Goal: Information Seeking & Learning: Learn about a topic

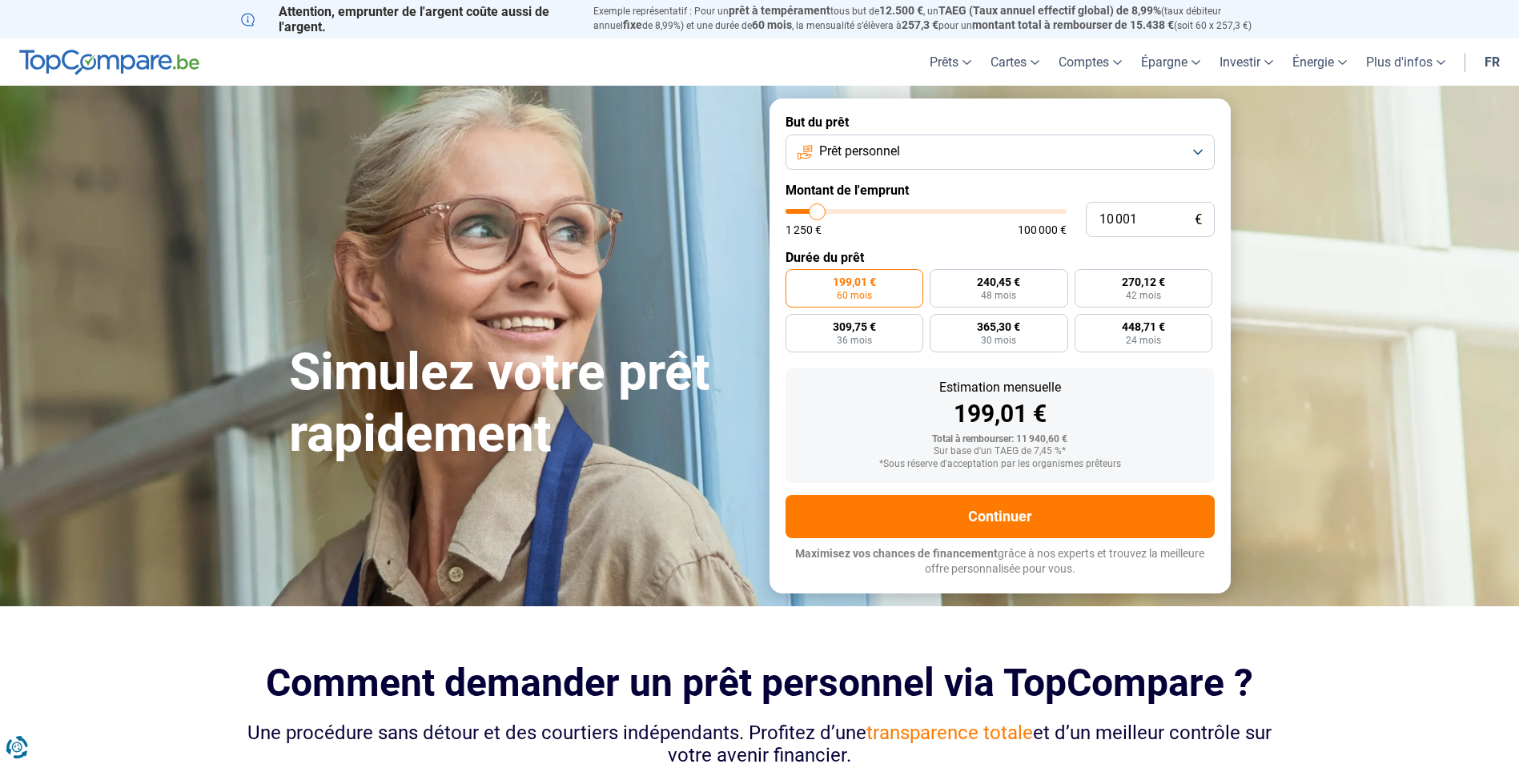
type input "8 250"
type input "8250"
type input "10 000"
type input "10000"
type input "10 500"
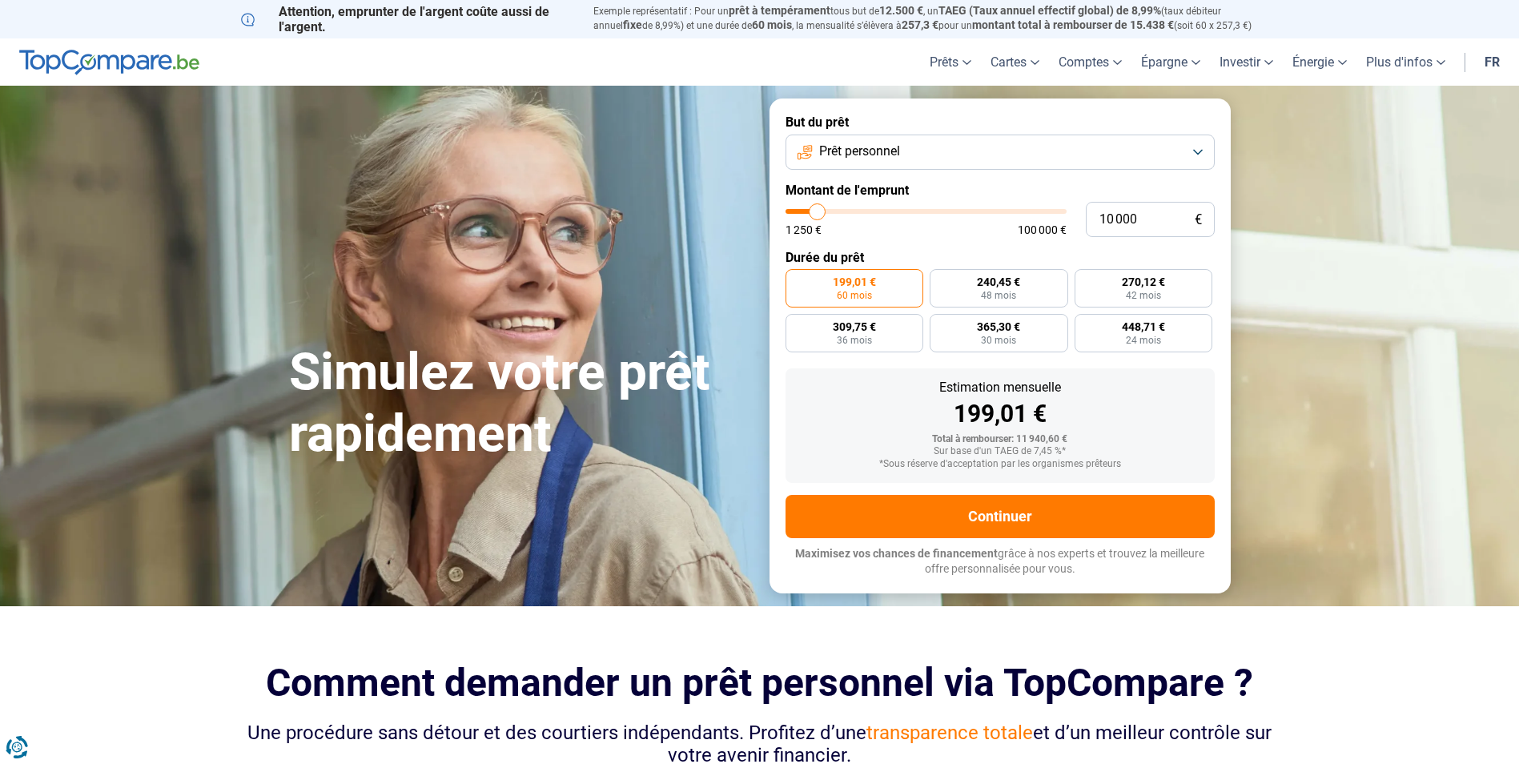
type input "10500"
type input "12 000"
type input "12000"
type input "13 500"
type input "13500"
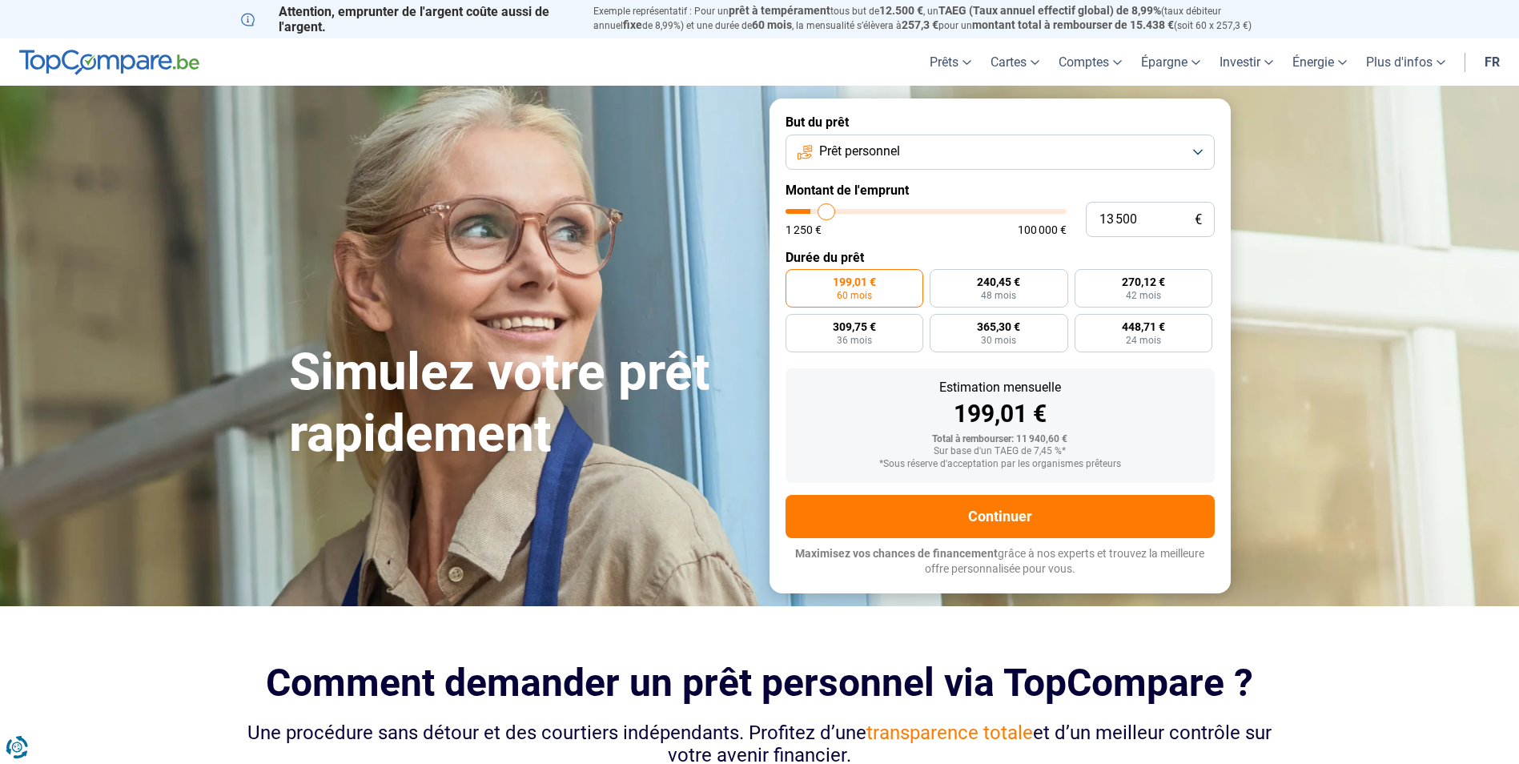
type input "16 250"
type input "16250"
type input "18 500"
type input "18500"
type input "23 000"
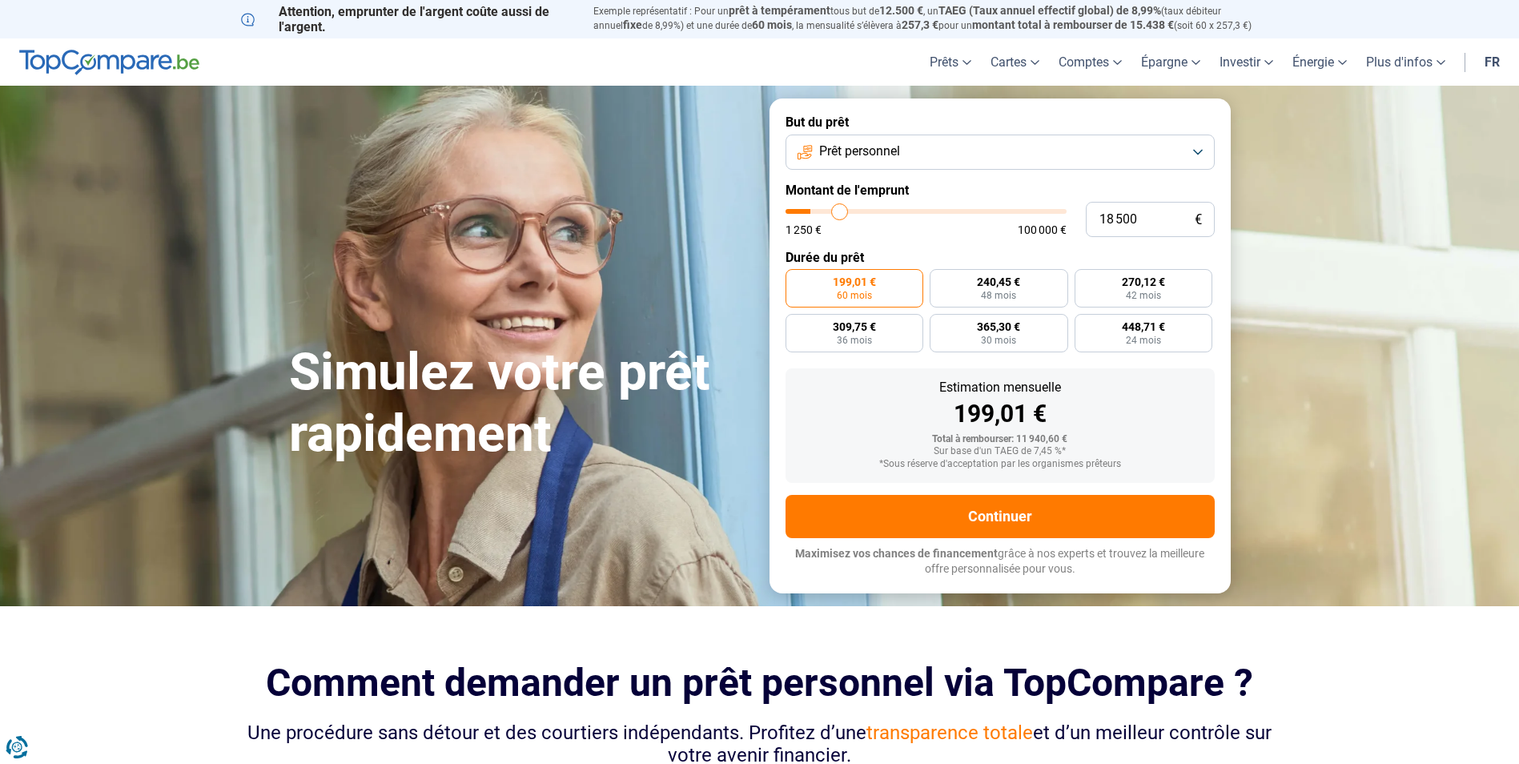
type input "23000"
type input "25 250"
type input "25250"
type input "28 000"
type input "28000"
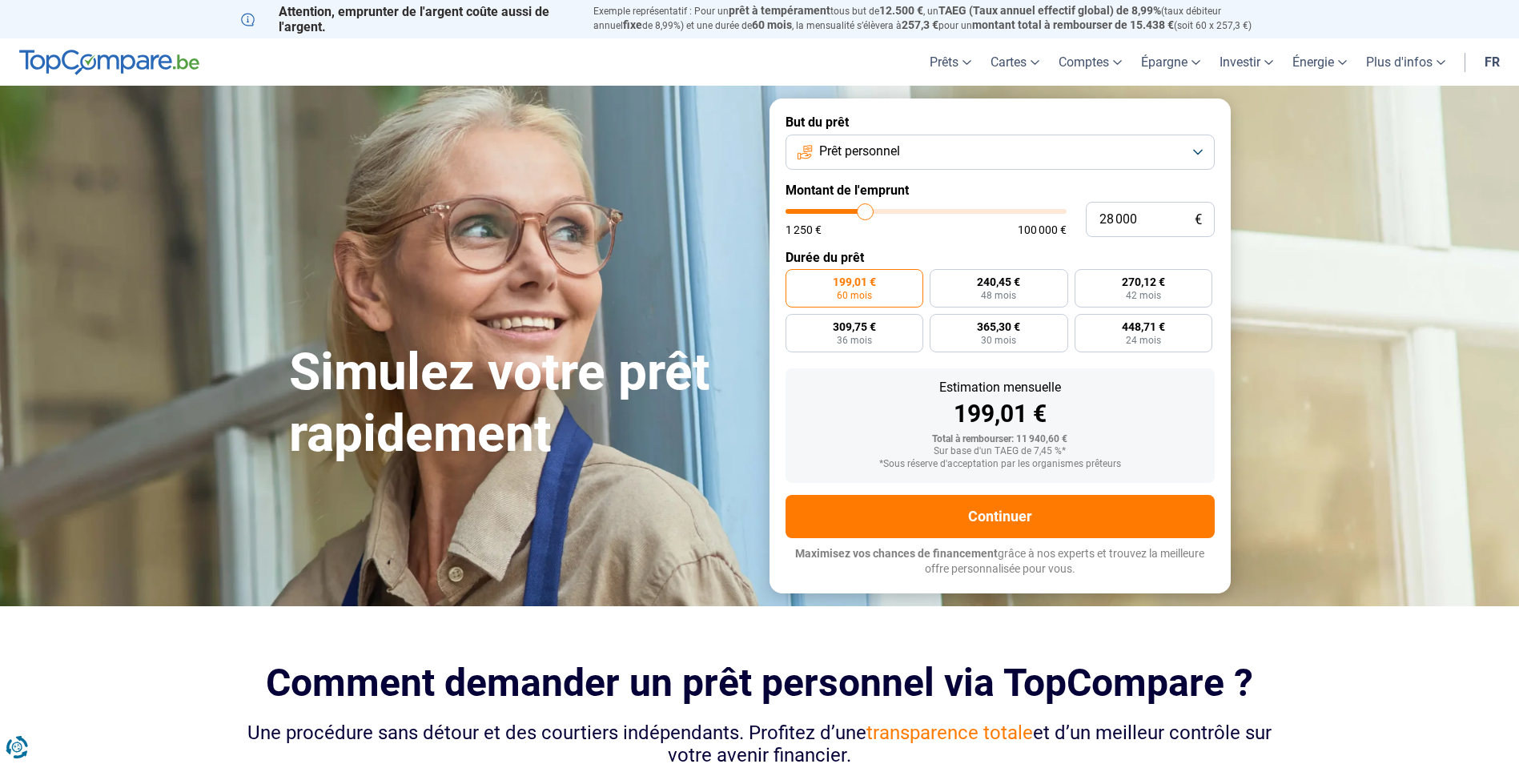
type input "30 250"
type input "30250"
type input "32 000"
type input "32000"
type input "35 000"
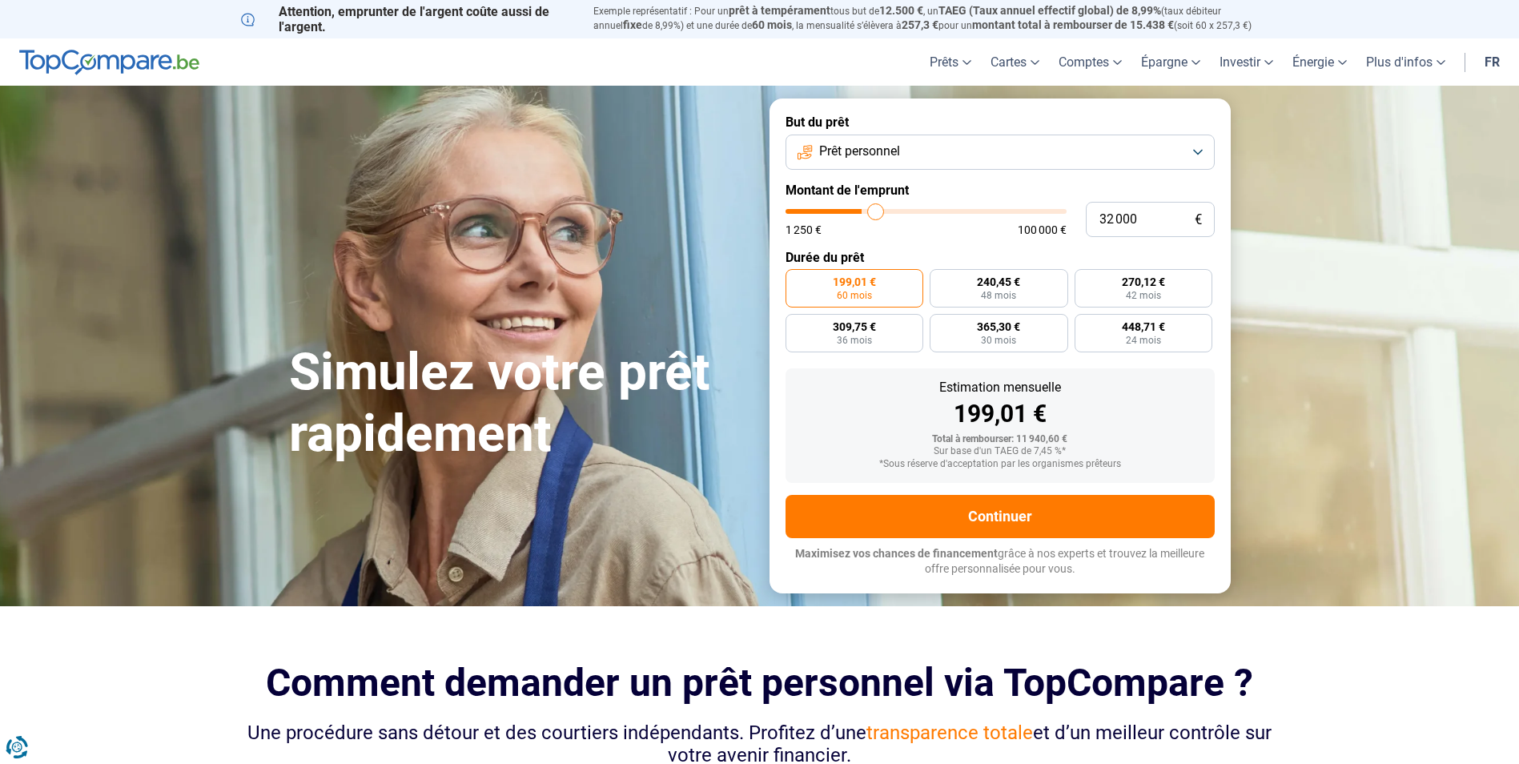
type input "35000"
type input "36 500"
type input "36500"
type input "37 000"
type input "37000"
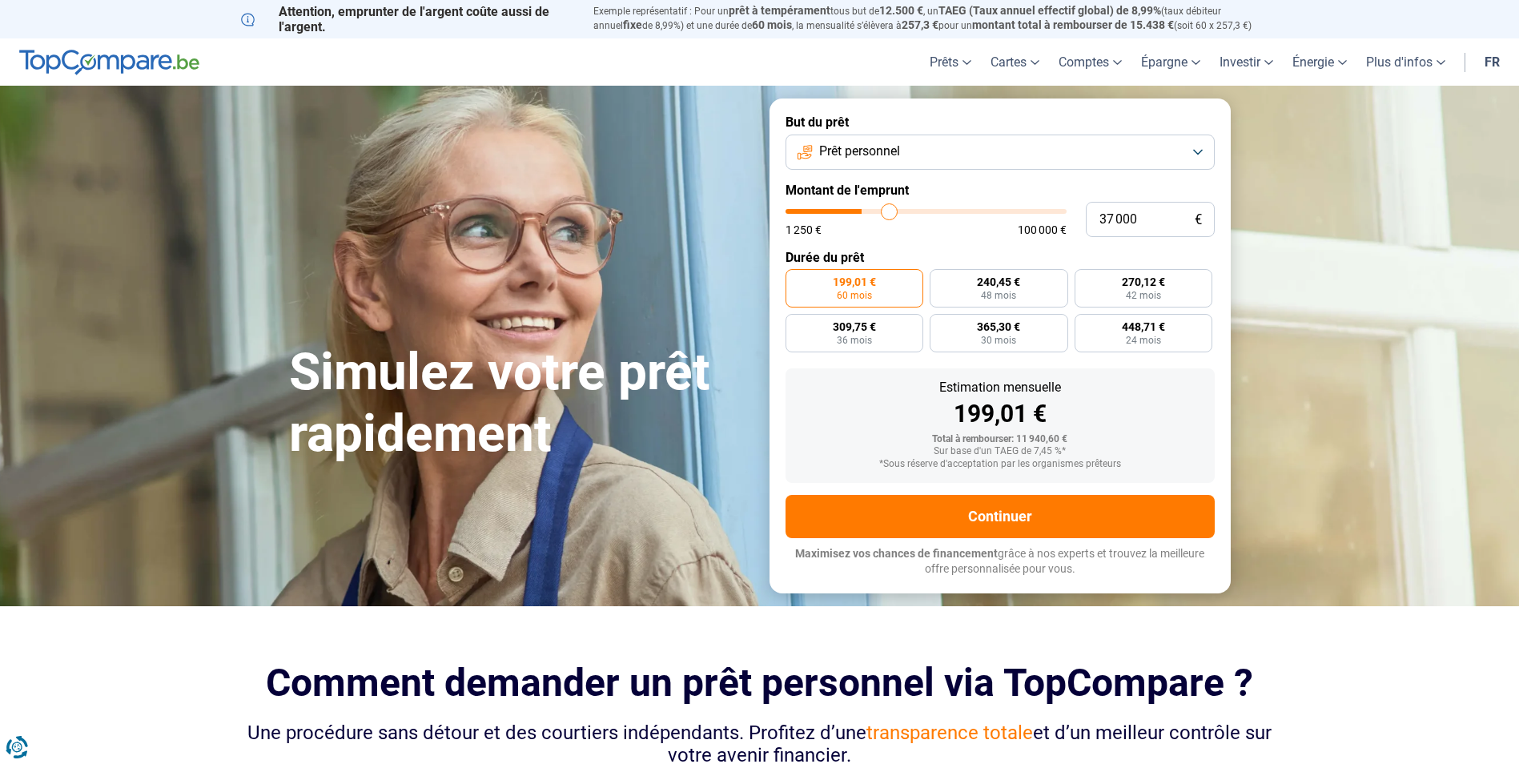
type input "41 500"
type input "41500"
type input "45 250"
type input "45250"
type input "46 750"
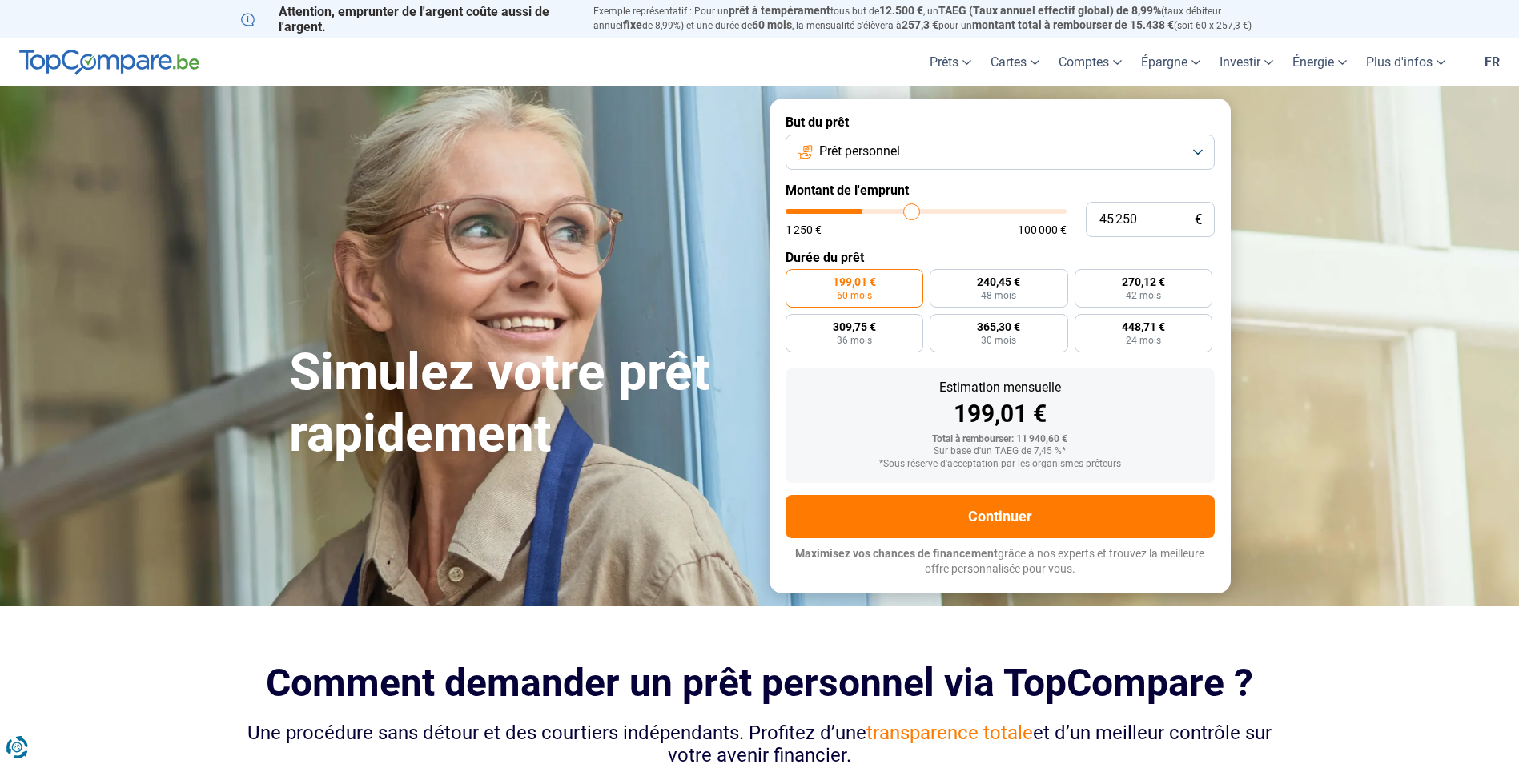
type input "46750"
type input "49 750"
type input "49750"
type input "52 500"
type input "52500"
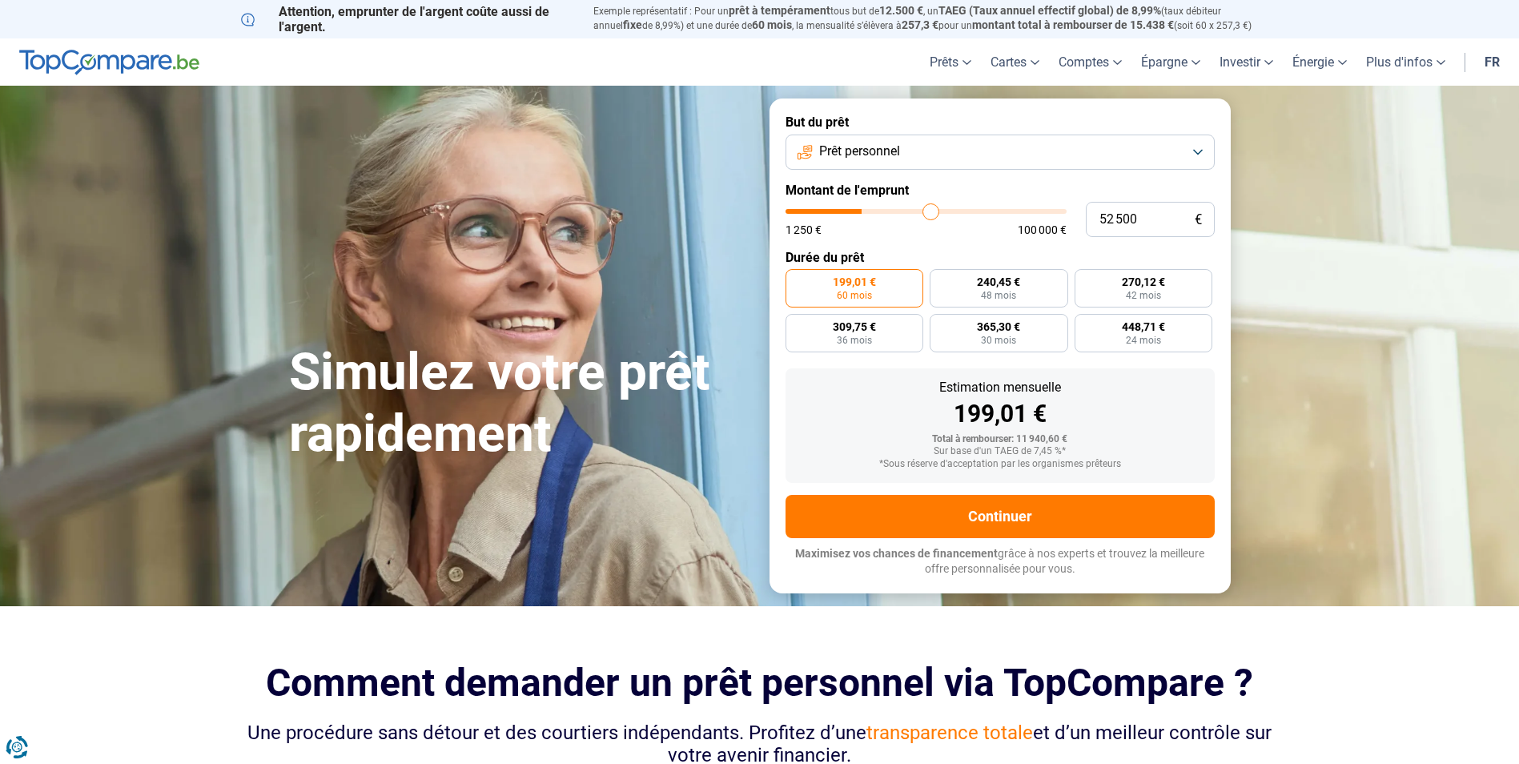
type input "54 250"
type input "54250"
type input "56 000"
type input "56000"
type input "57 750"
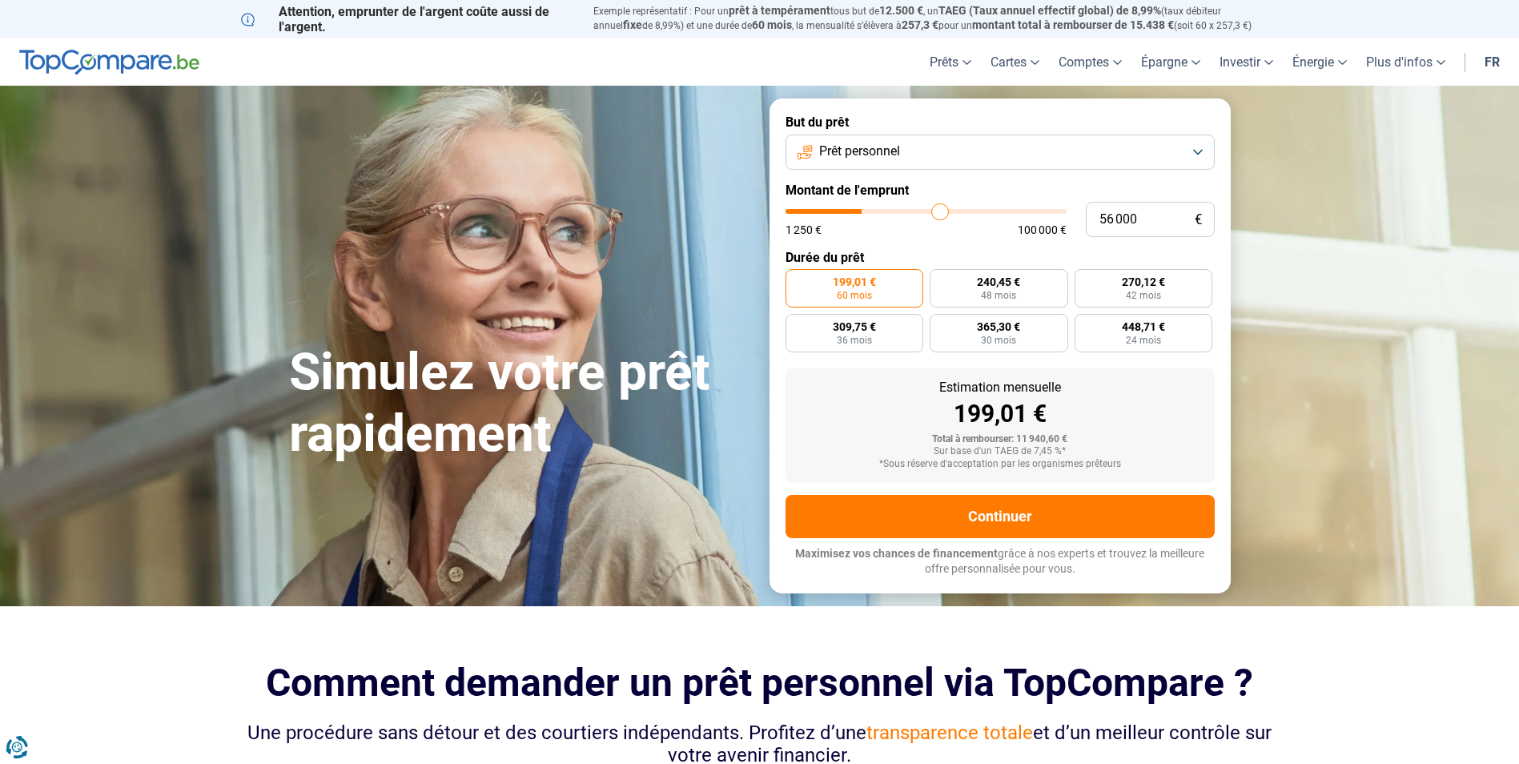
type input "57750"
type input "60 000"
type input "60000"
type input "63 000"
type input "63000"
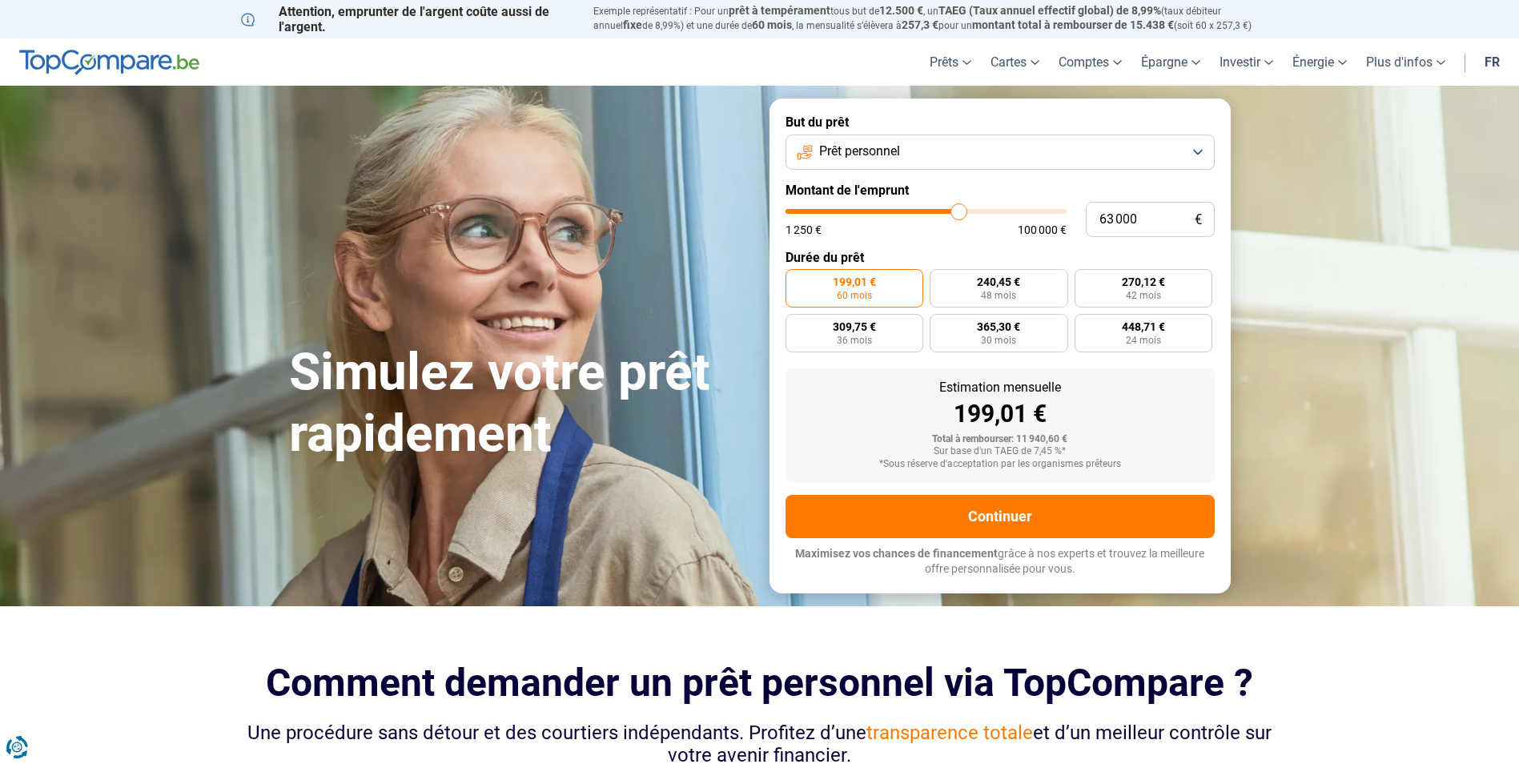
type input "65 750"
type input "65750"
type input "68 000"
type input "68000"
type input "70 250"
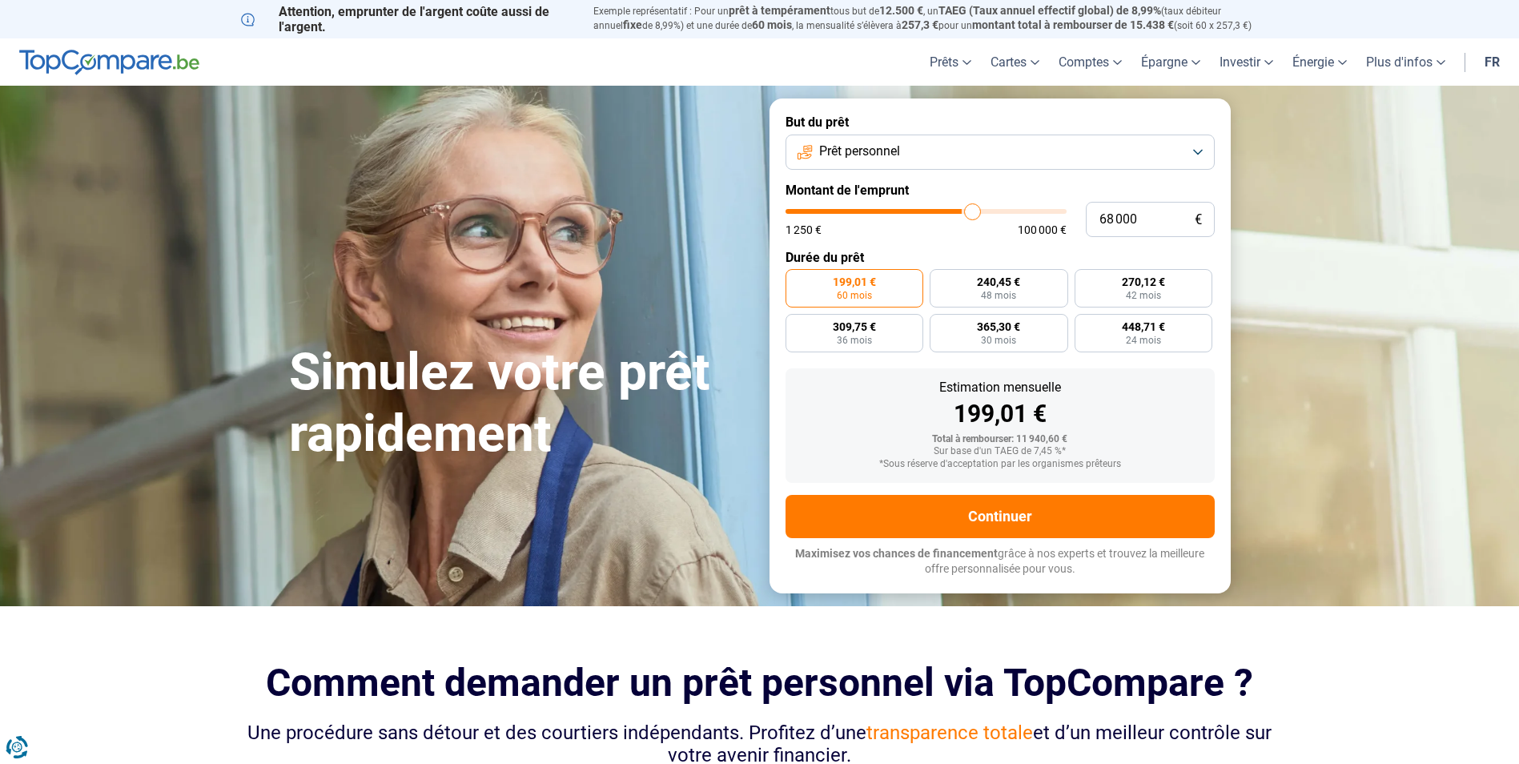
type input "70250"
type input "75 000"
type input "75000"
type input "79 250"
type input "79250"
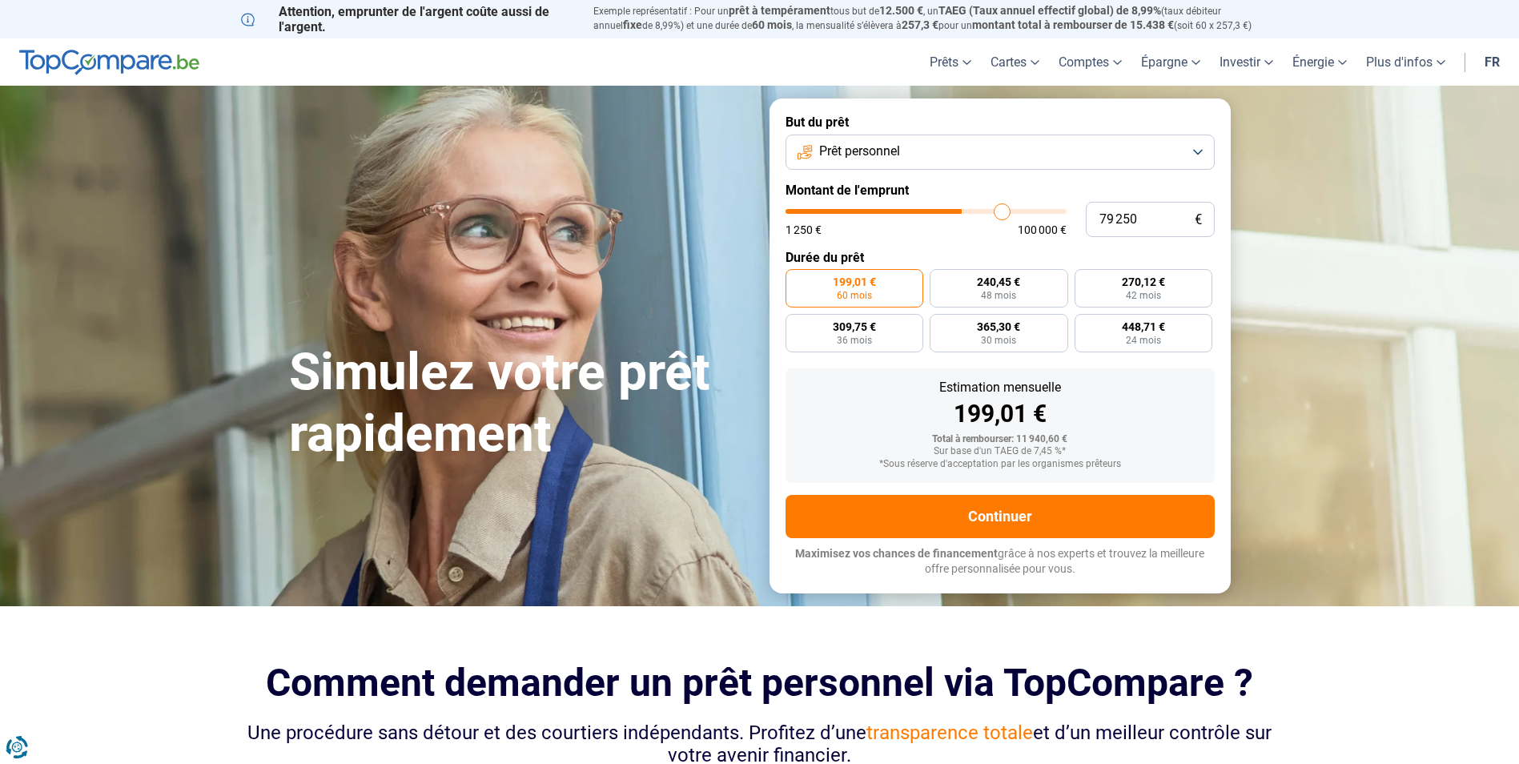
type input "82 250"
type input "82250"
type input "86 500"
type input "86500"
type input "90 000"
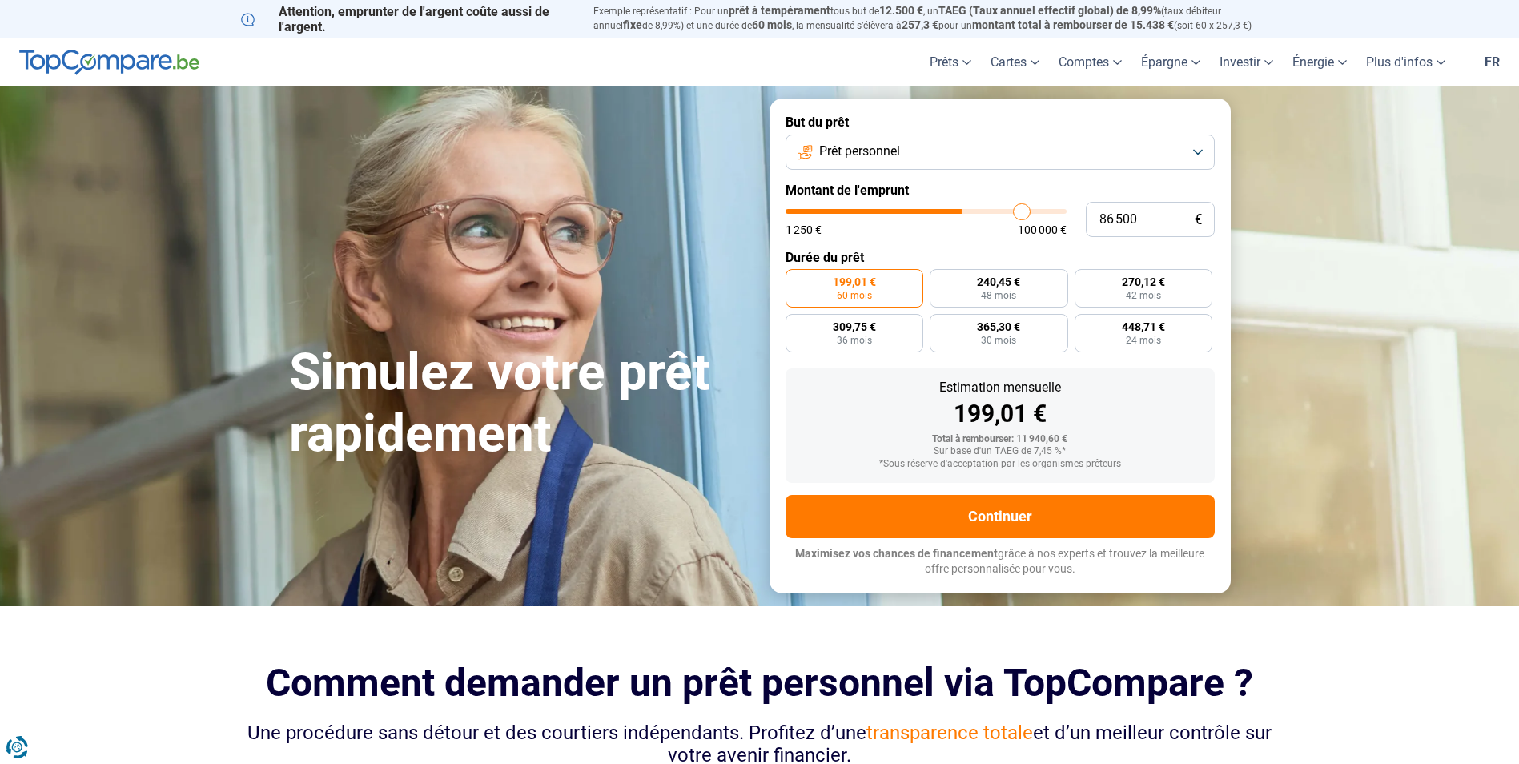
type input "90000"
type input "98 750"
type input "98750"
type input "100 000"
type input "100000"
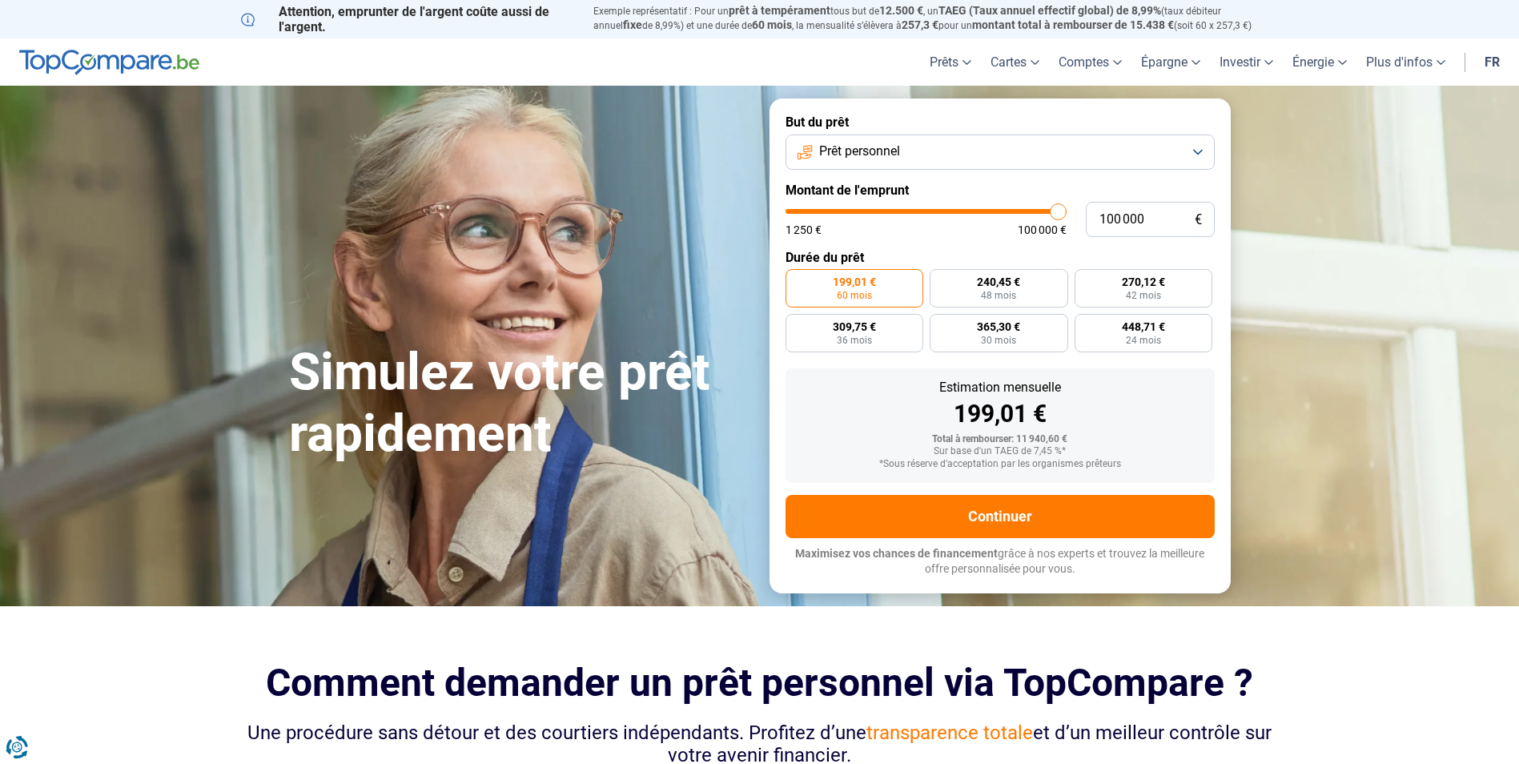
type input "98 750"
type input "98750"
type input "95 750"
type input "95750"
type input "92 750"
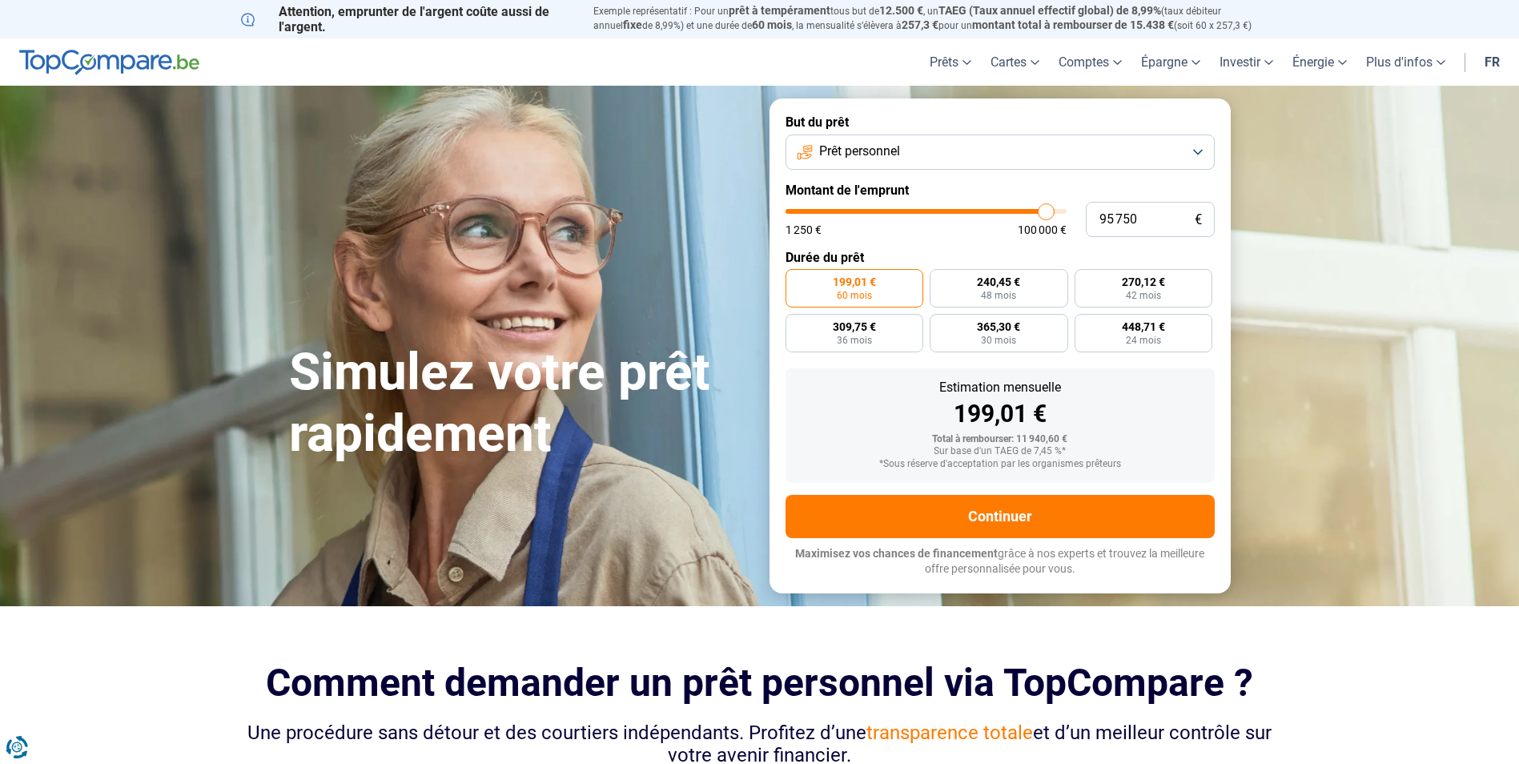
type input "92750"
type input "88 750"
type input "88750"
type input "86 000"
type input "86000"
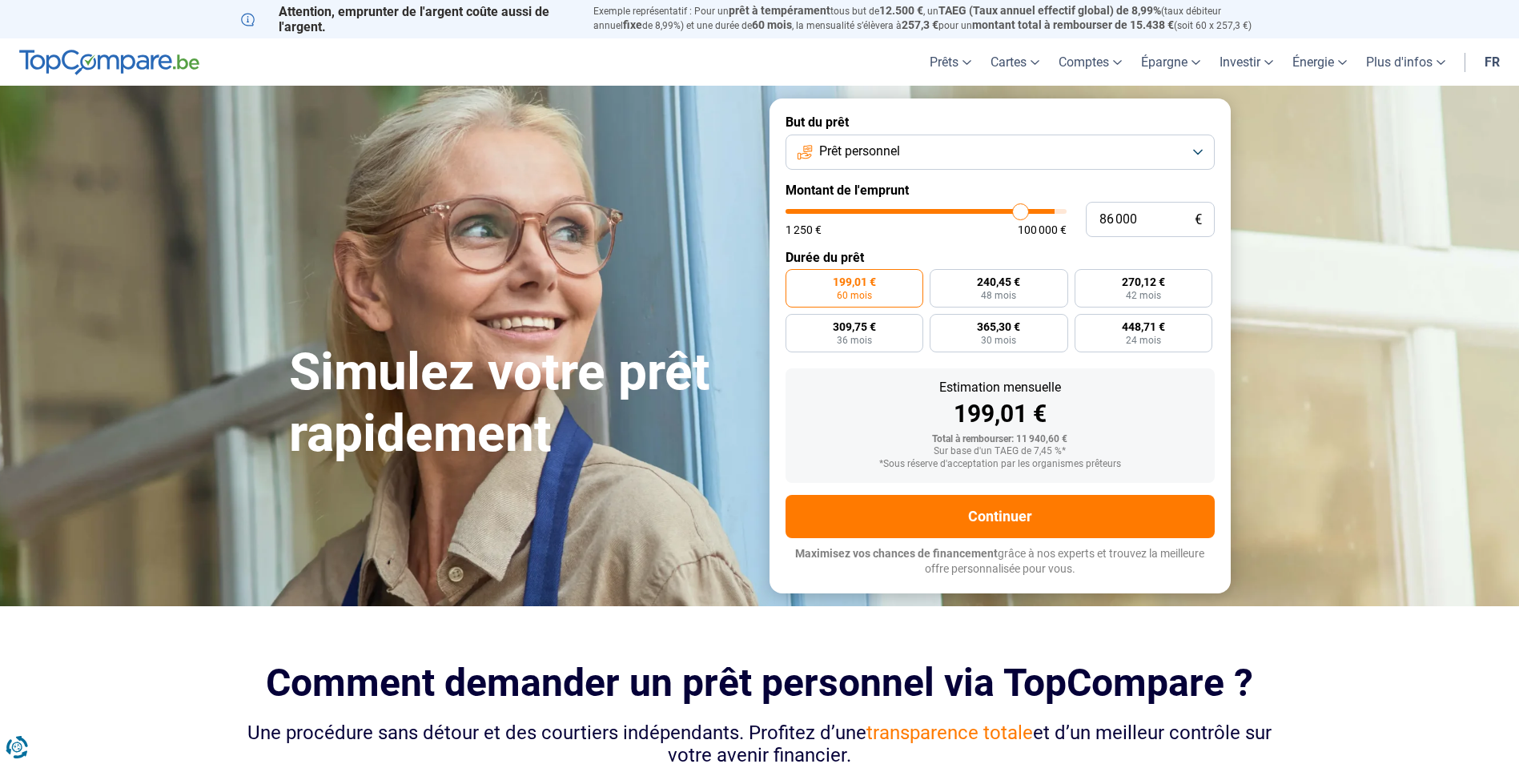
type input "84 250"
type input "84250"
type input "83 000"
type input "83000"
type input "80 000"
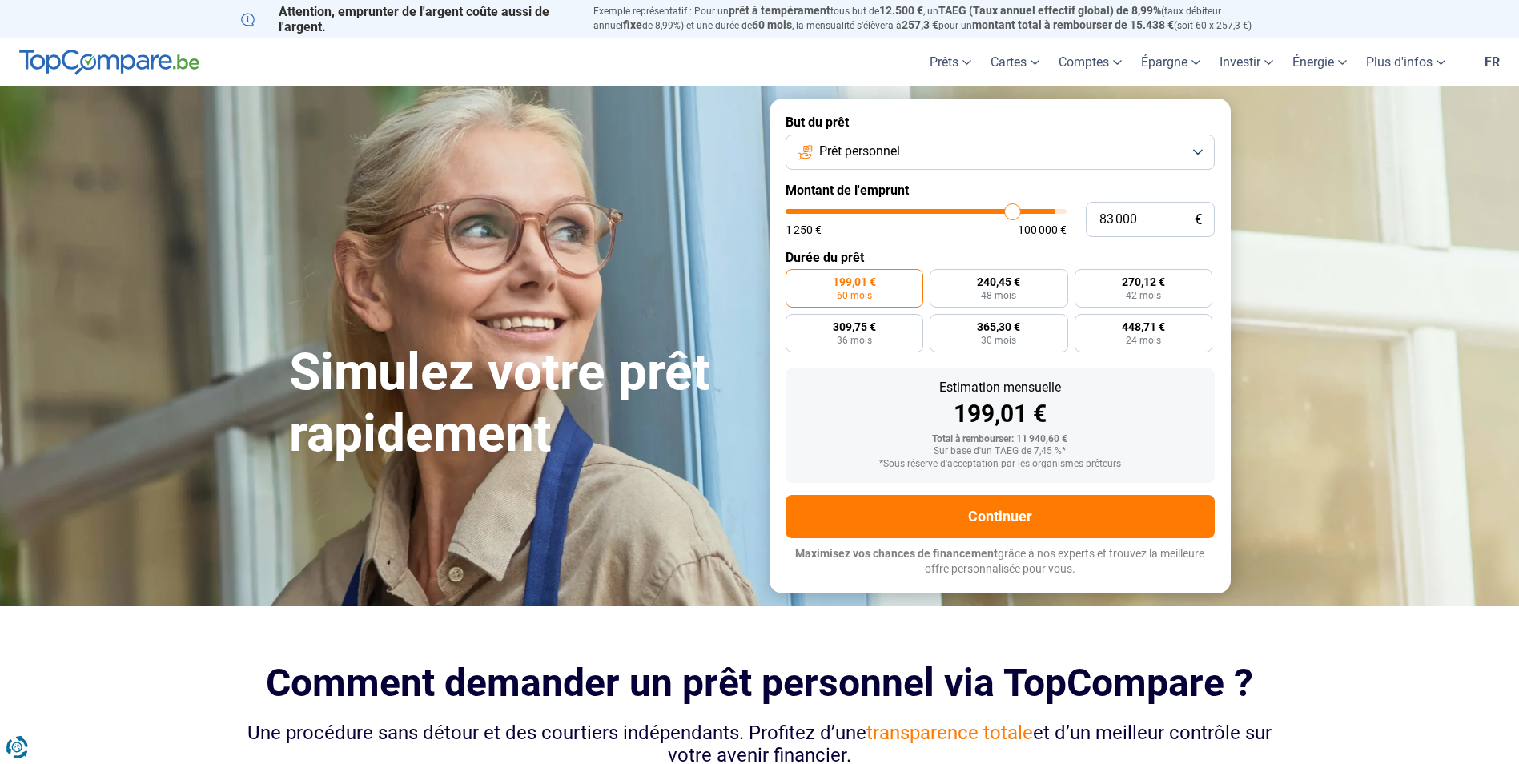
type input "80000"
type input "78 250"
type input "78250"
type input "76 500"
type input "76500"
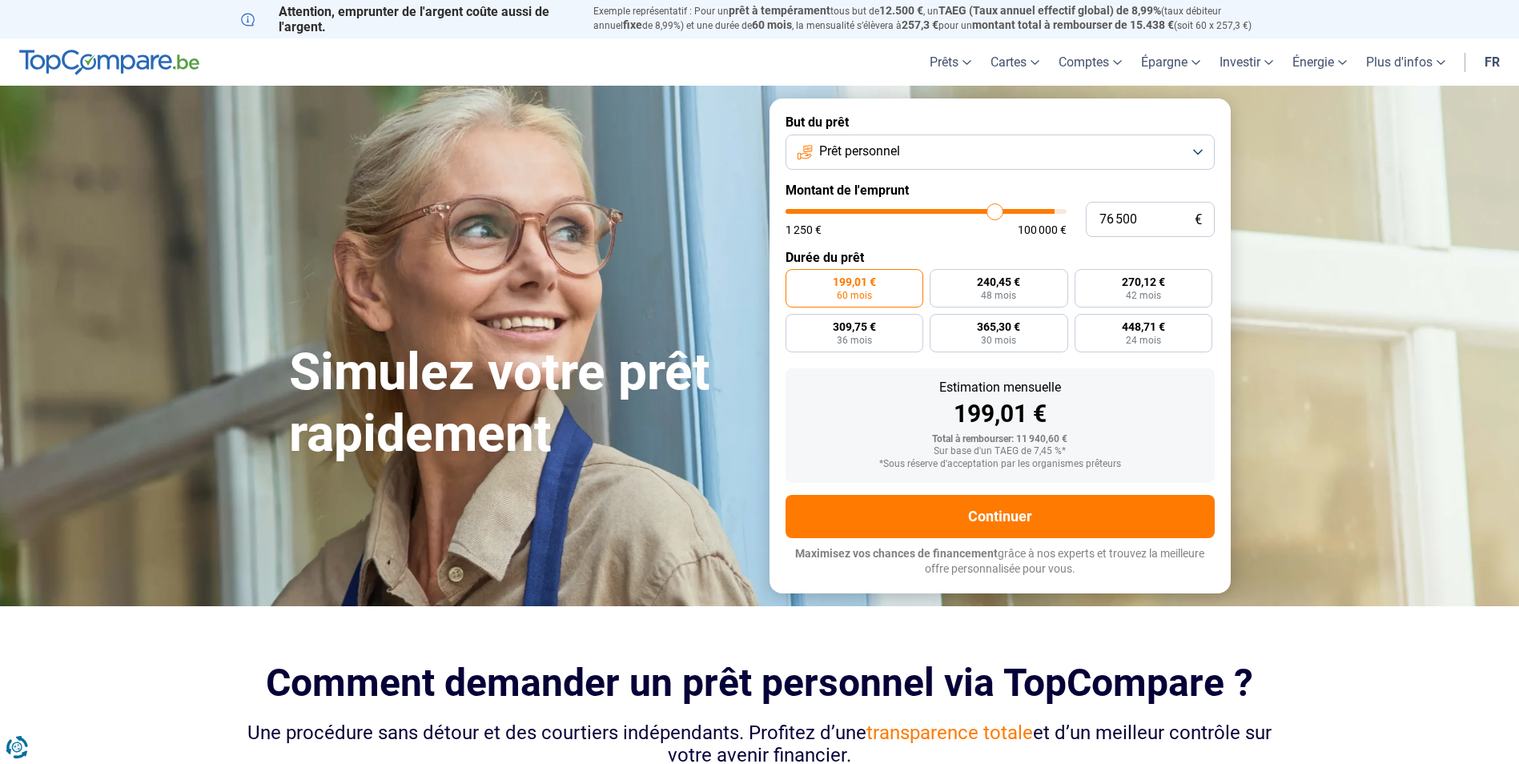
type input "75 000"
type input "75000"
type input "73 500"
type input "73500"
type input "70 500"
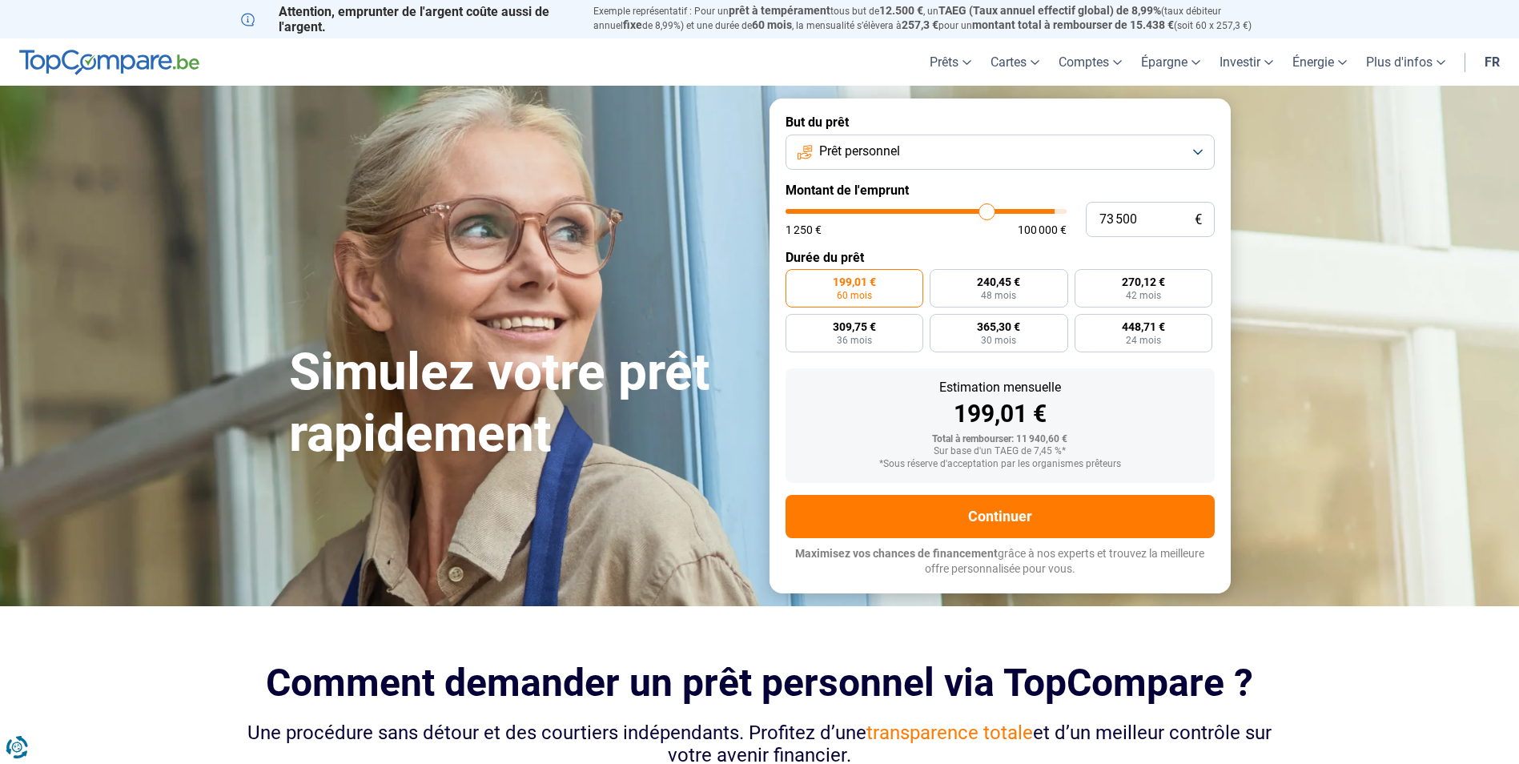
type input "70500"
type input "67 250"
type input "67250"
type input "65 000"
type input "65000"
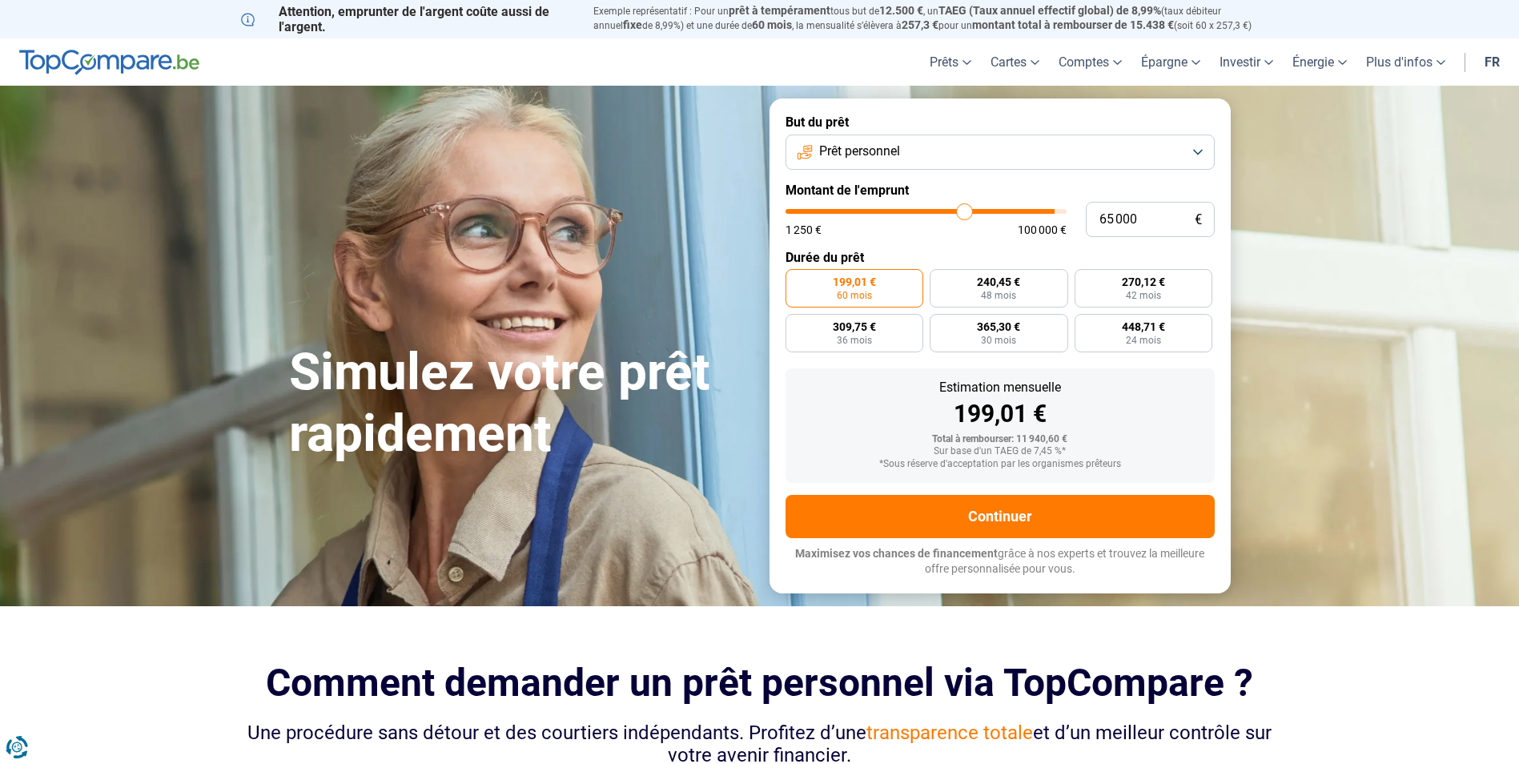
type input "63 500"
type input "63500"
type input "63 000"
type input "63000"
type input "62 250"
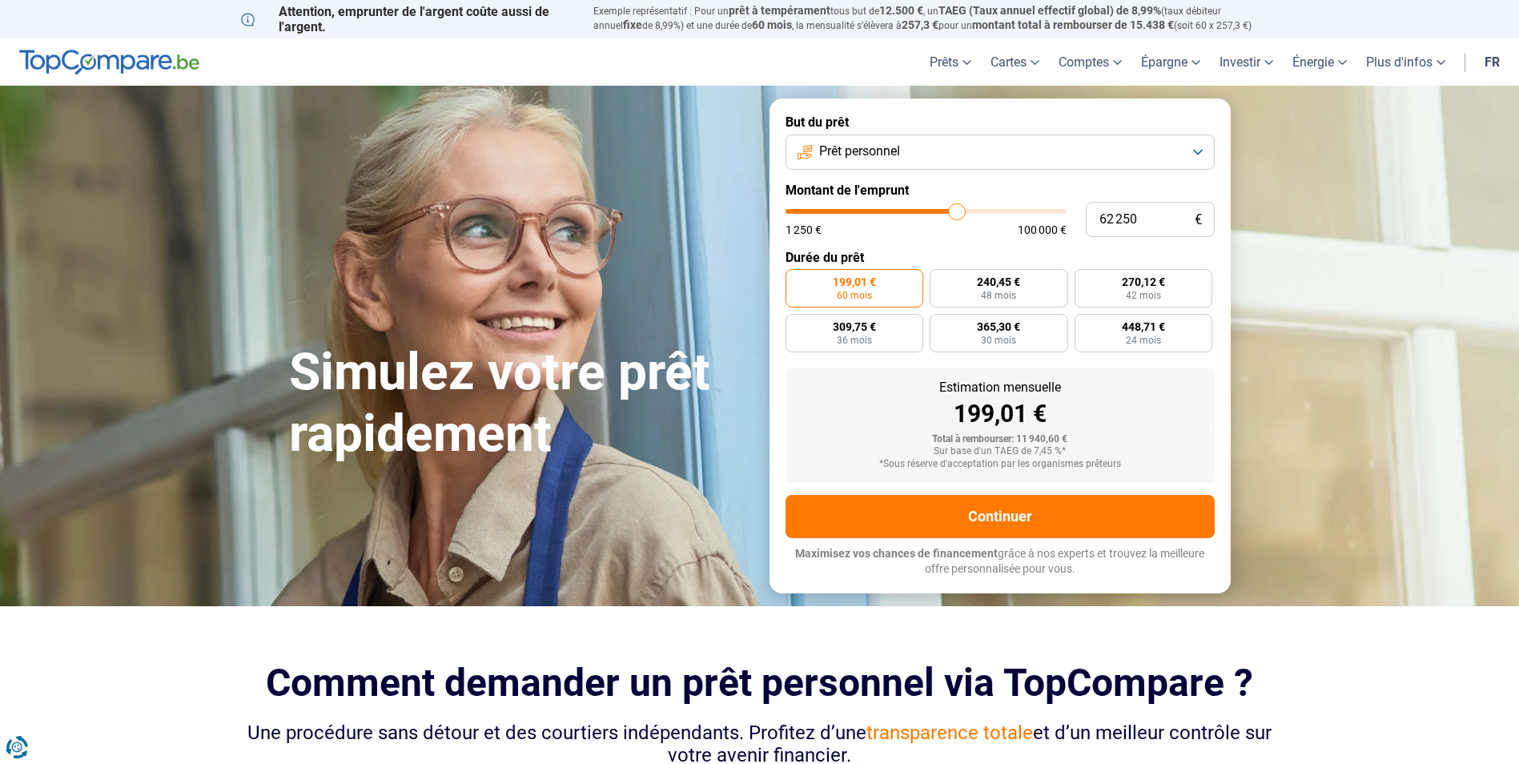
drag, startPoint x: 812, startPoint y: 213, endPoint x: 907, endPoint y: 210, distance: 94.6
type input "62250"
click at [957, 214] on input "range" at bounding box center [926, 211] width 281 height 5
radio input "false"
type input "11 000"
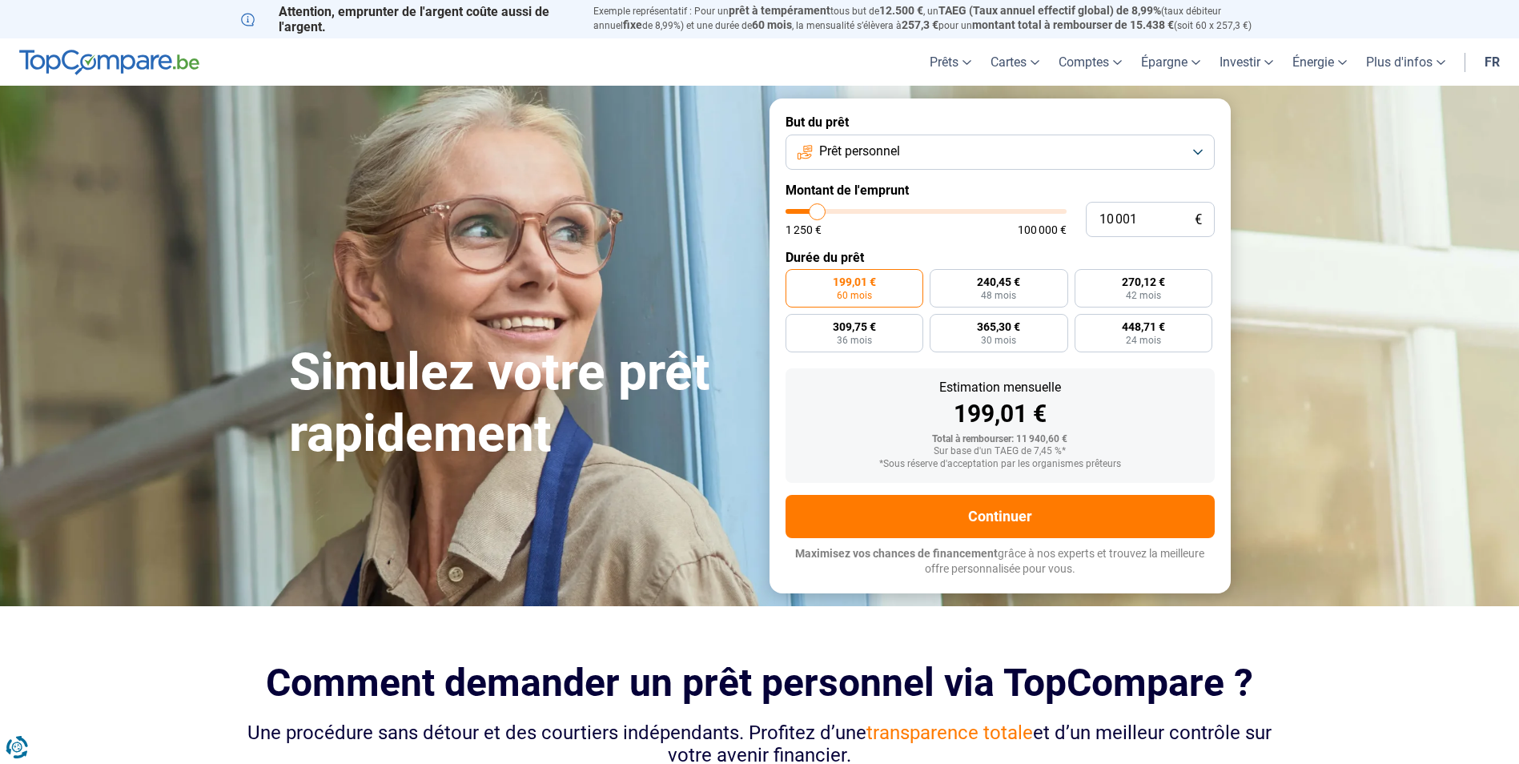
type input "11000"
type input "13 500"
type input "13500"
type input "17 000"
type input "17000"
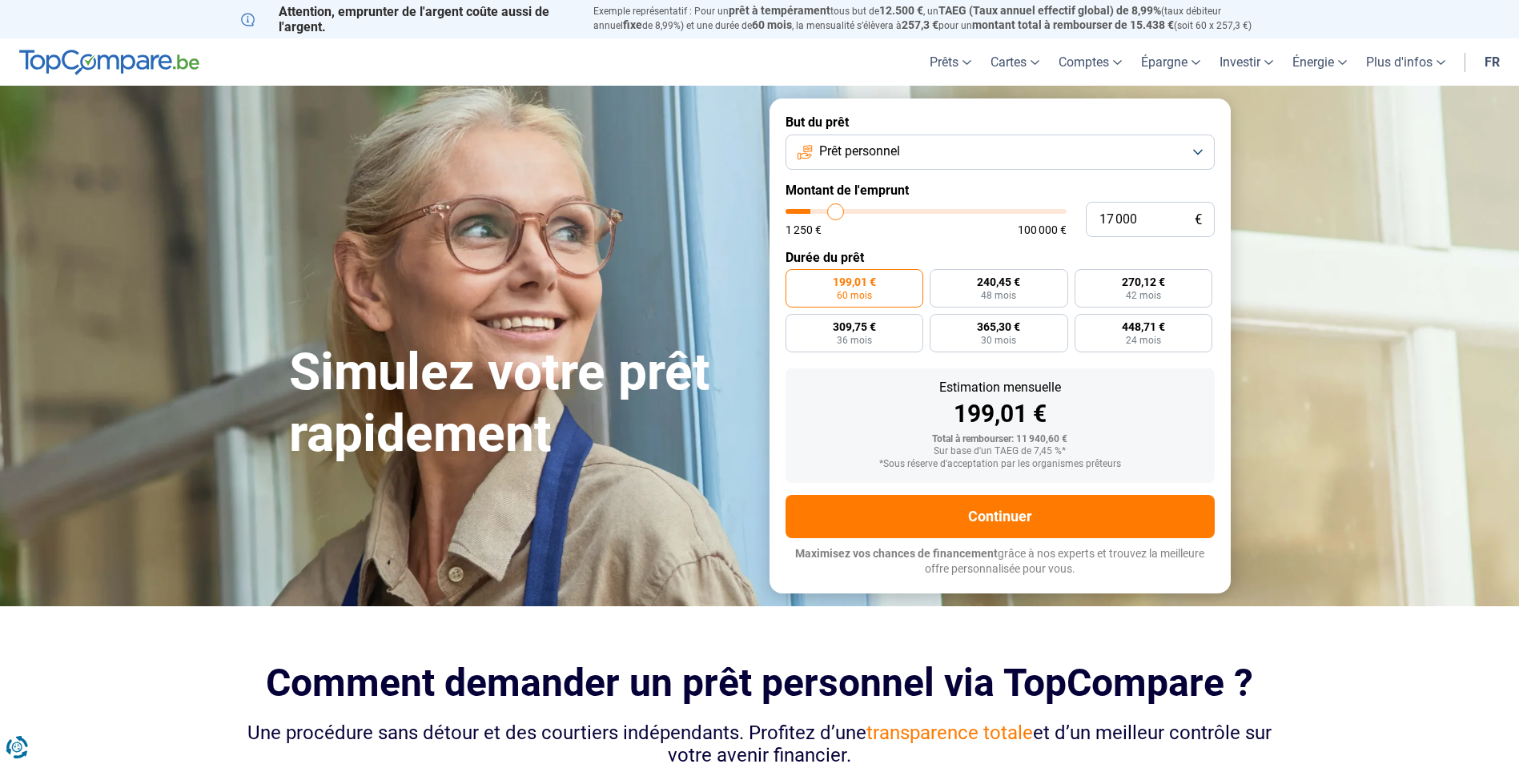
type input "22 750"
type input "22750"
type input "39 250"
type input "39250"
type input "52 750"
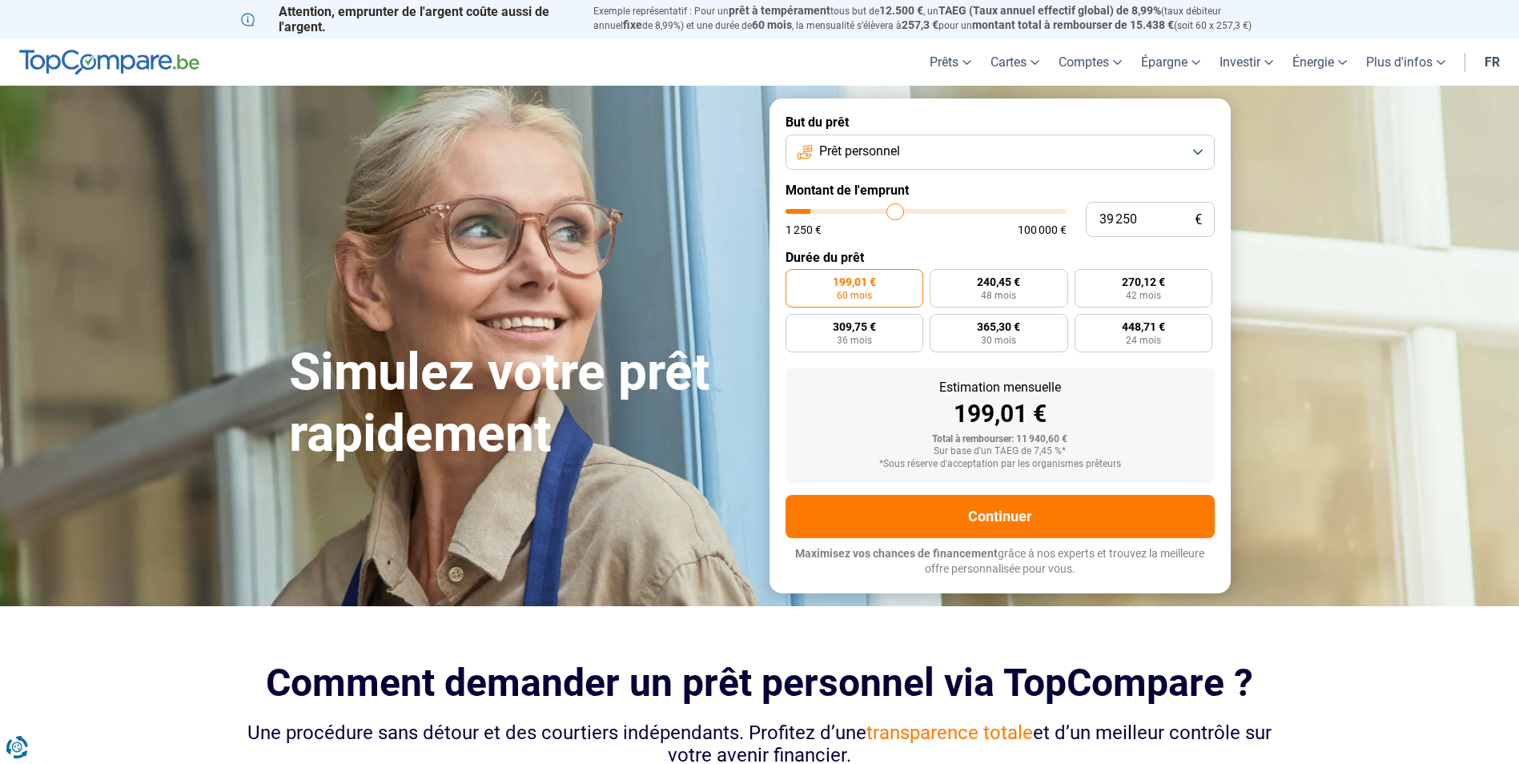
type input "52750"
type input "67 500"
type input "67500"
type input "80 250"
type input "80250"
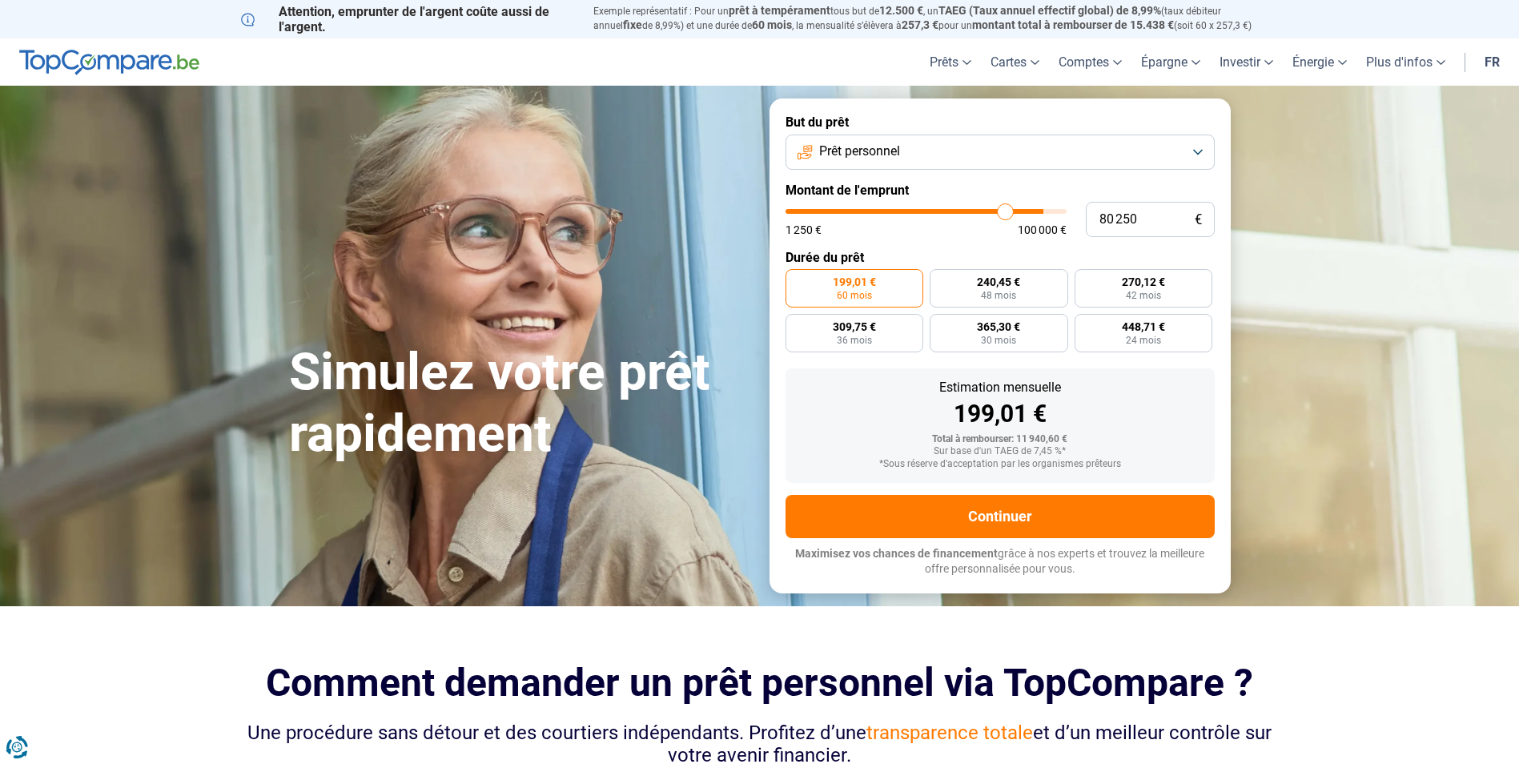
type input "91 750"
type input "91750"
type input "100 000"
type input "100000"
type input "99 500"
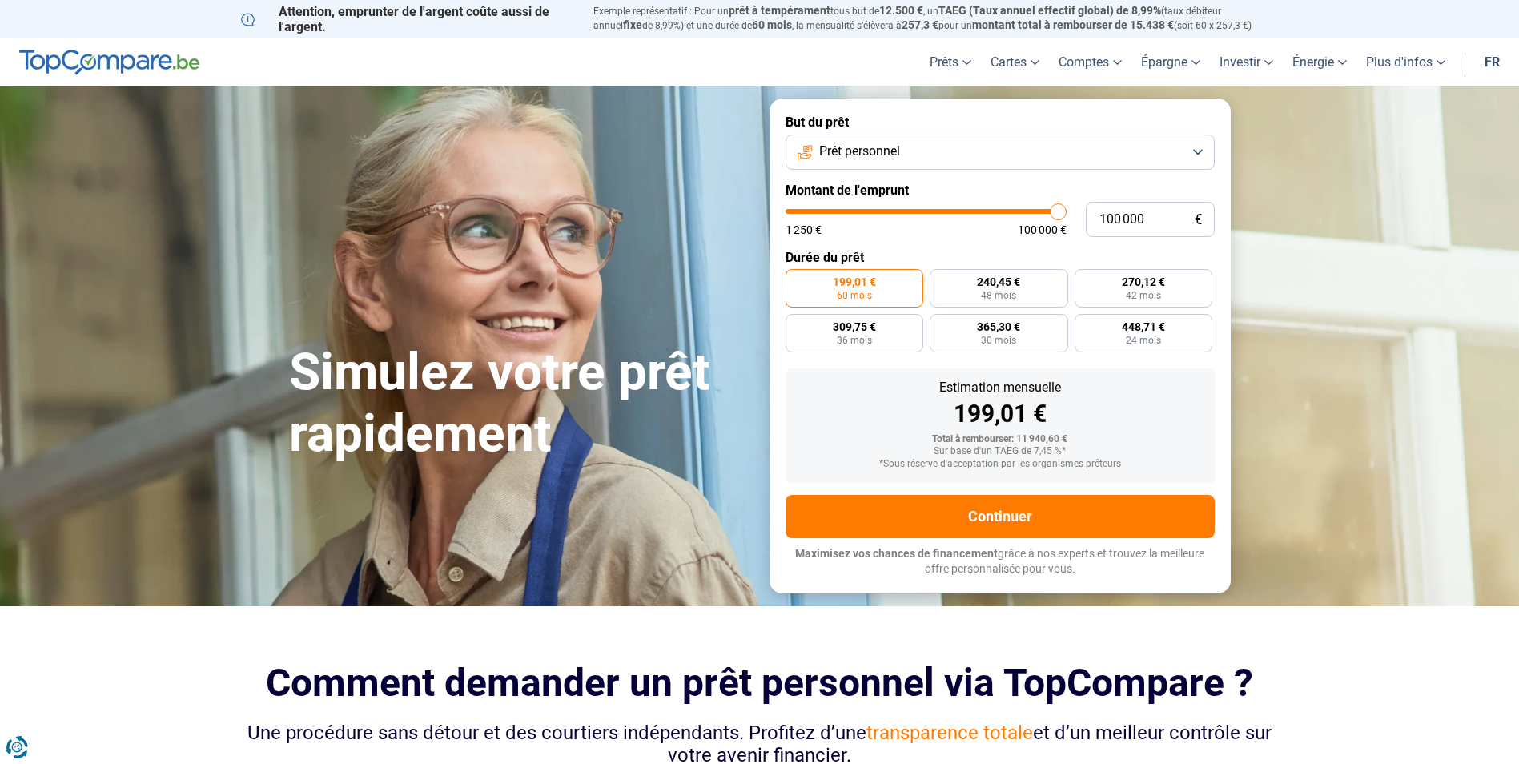
type input "99500"
type input "97 750"
type input "97750"
type input "96 500"
type input "96500"
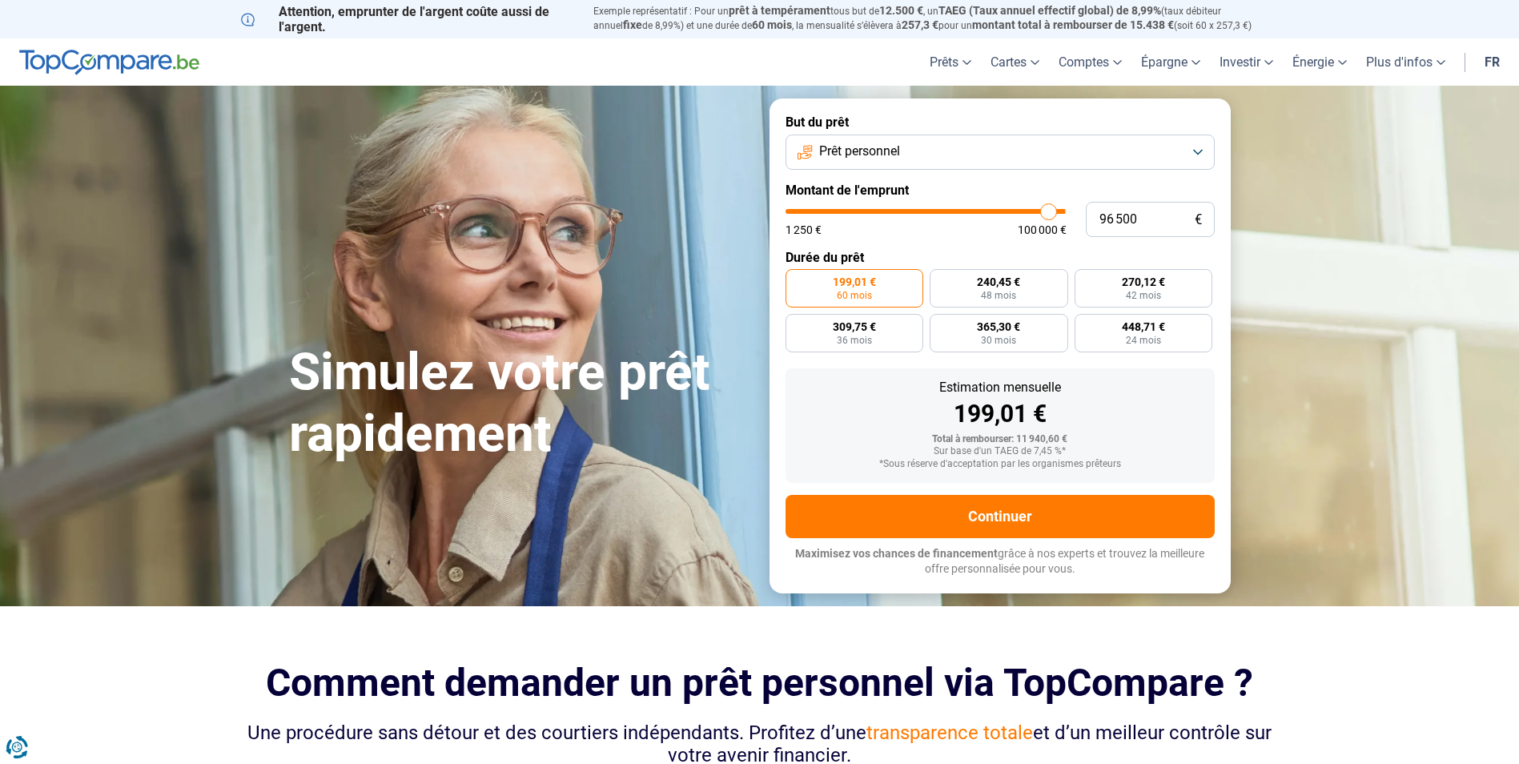
type input "95 000"
type input "95000"
type input "92 500"
type input "92500"
type input "90 500"
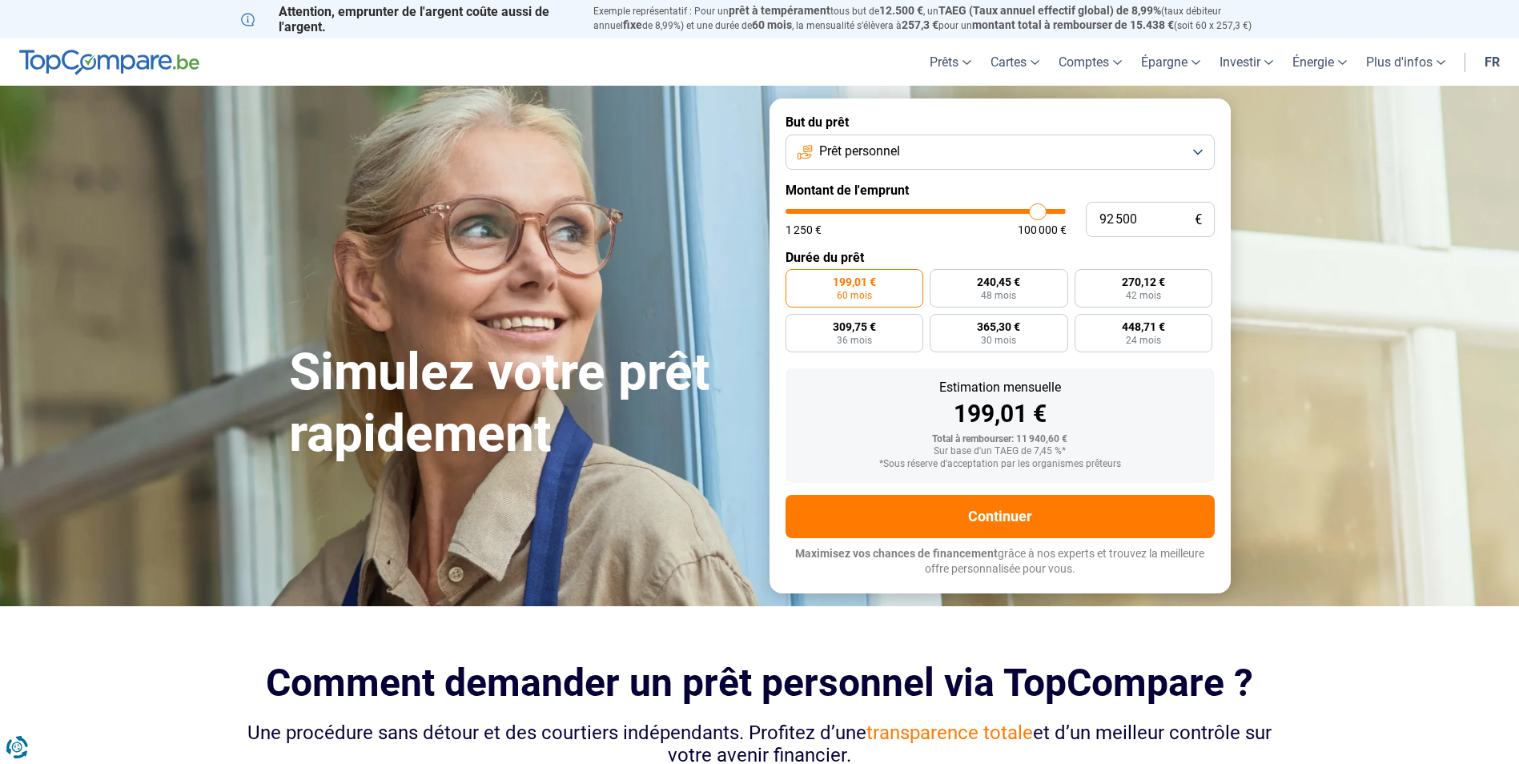
type input "90500"
type input "88 500"
type input "88500"
type input "85 500"
type input "85500"
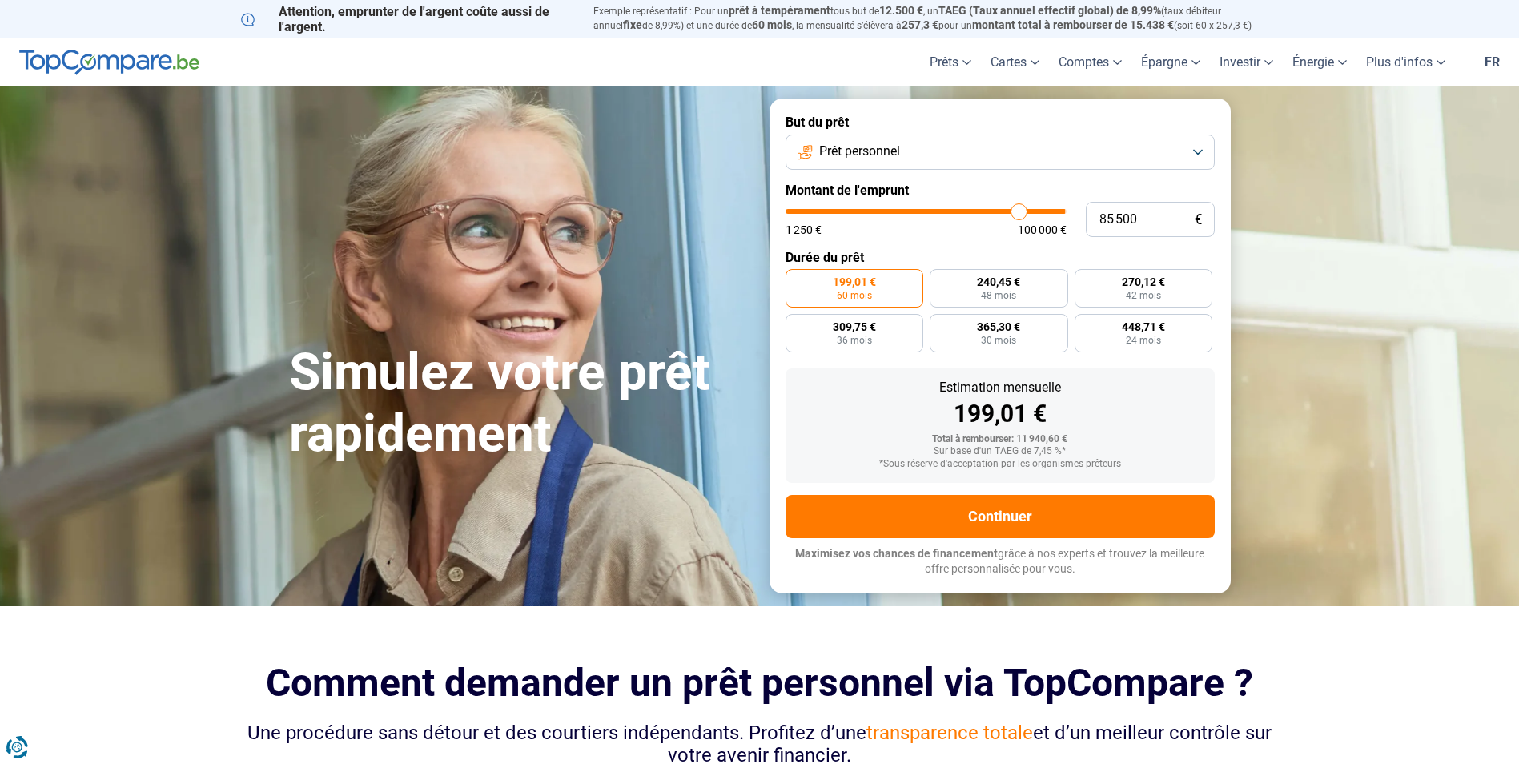
type input "83 250"
type input "83250"
type input "78 750"
type input "78750"
type input "78 000"
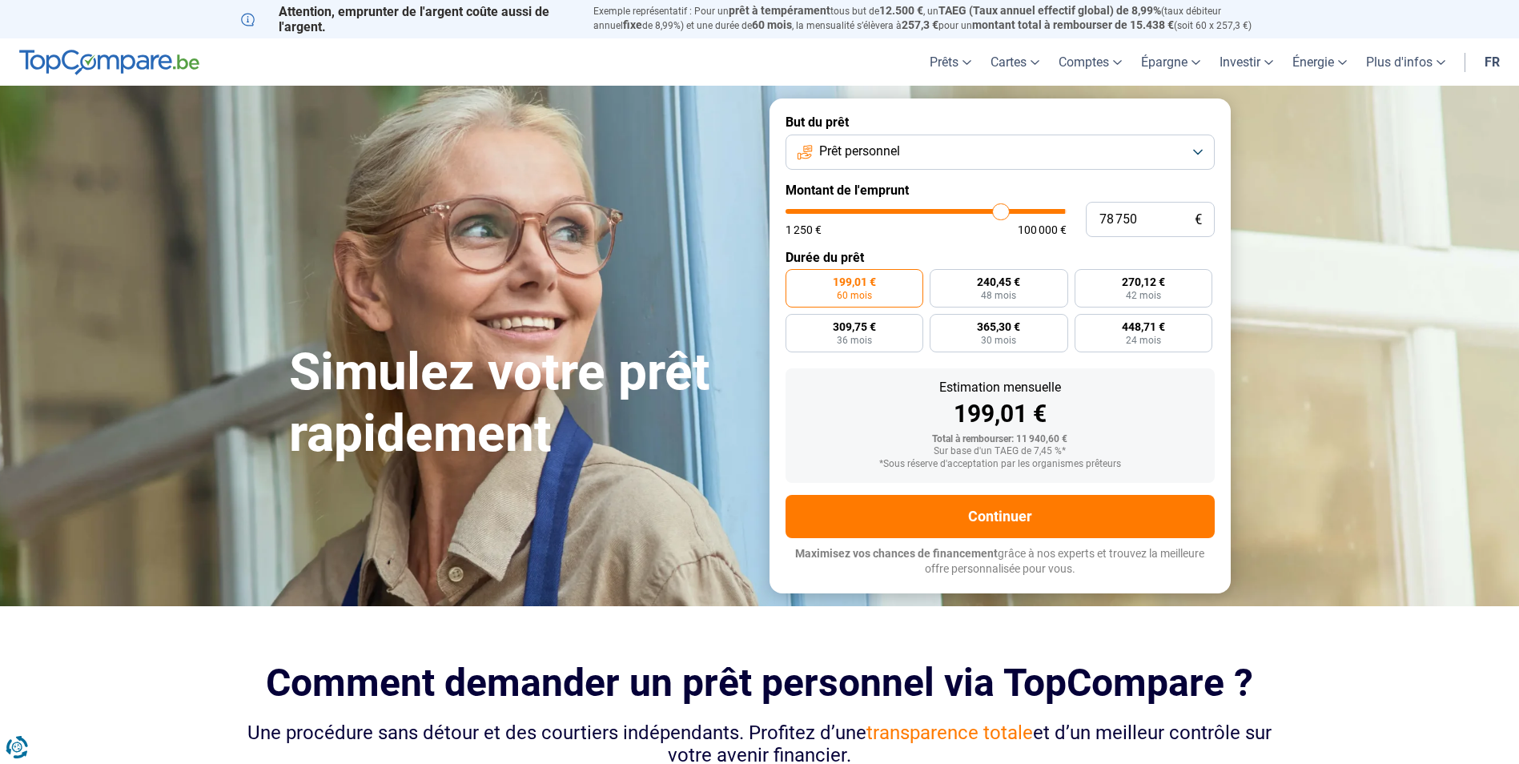
type input "78000"
type input "77 750"
type input "77750"
type input "77 000"
type input "77000"
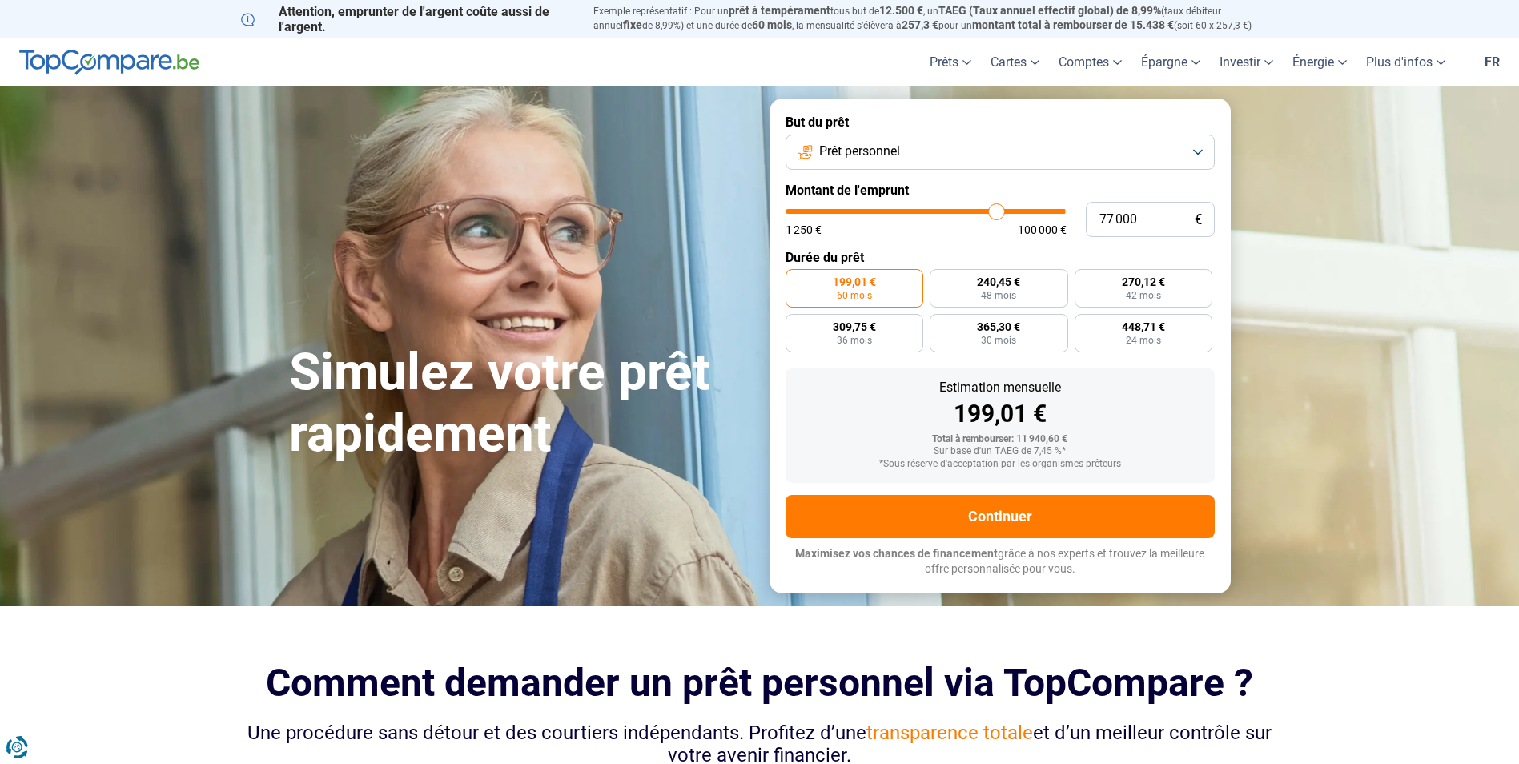
type input "76 750"
type input "76750"
type input "76 500"
type input "76500"
type input "76 250"
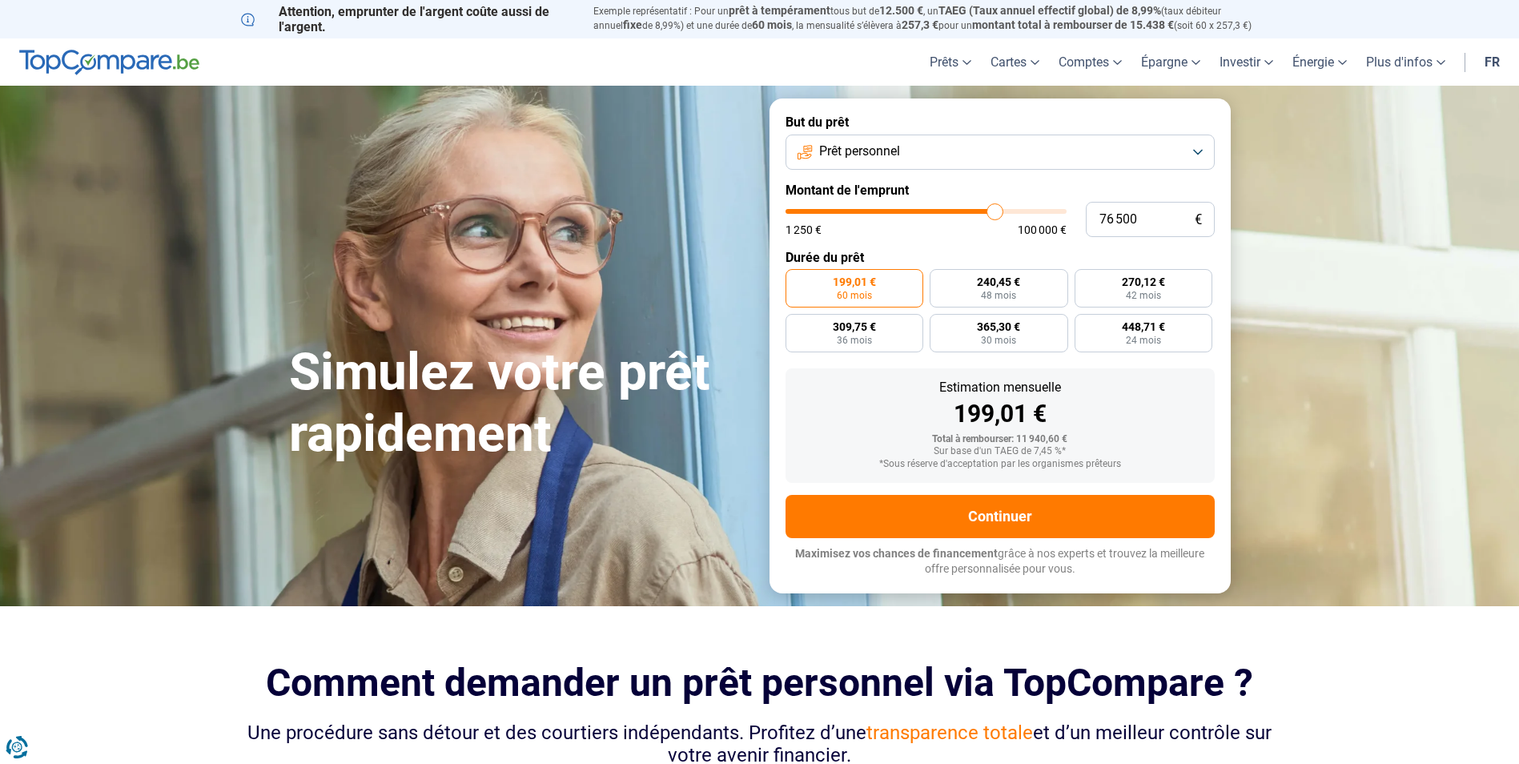
type input "76250"
type input "75 500"
type input "75500"
type input "75 250"
type input "75250"
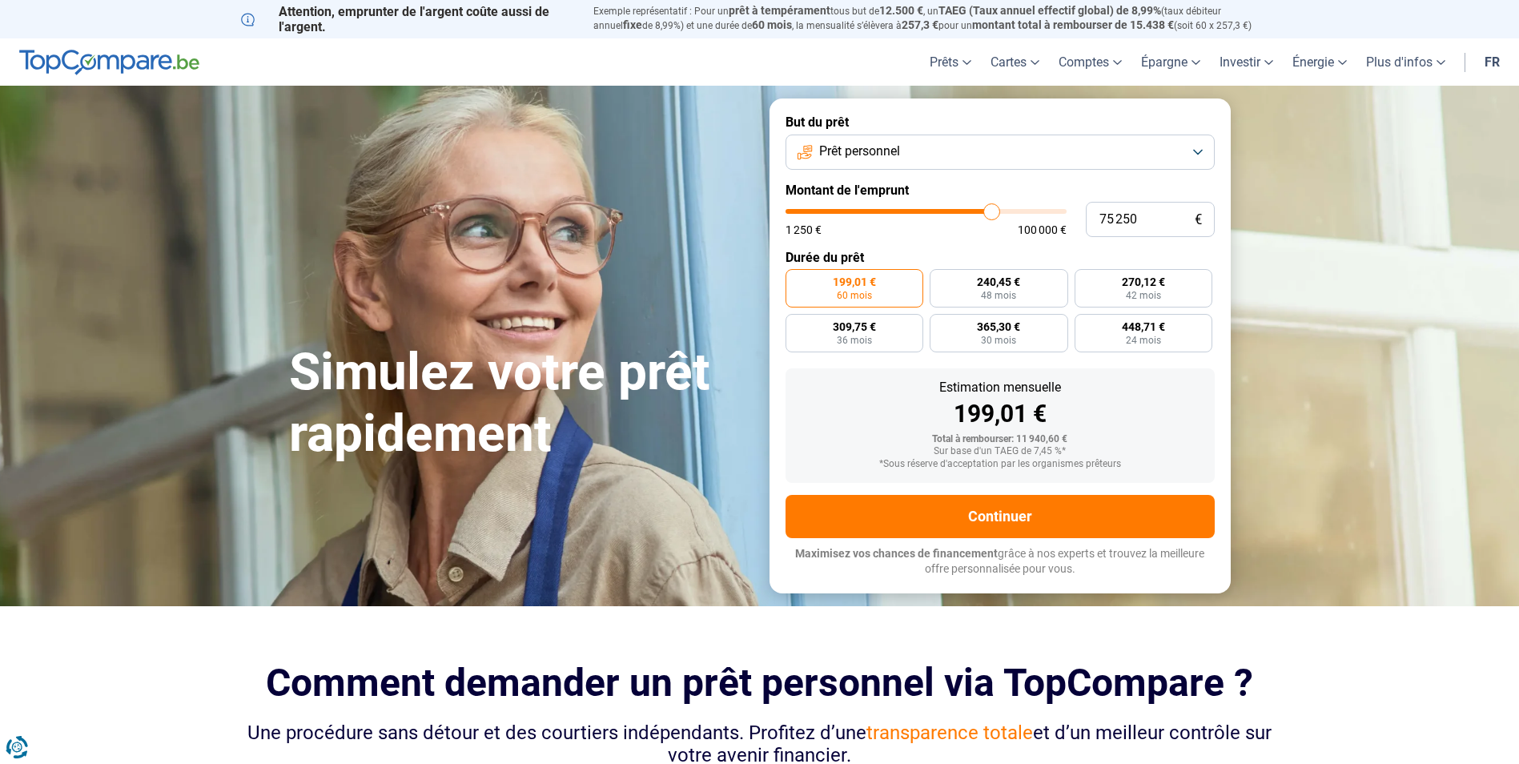
type input "75 000"
drag, startPoint x: 817, startPoint y: 204, endPoint x: 991, endPoint y: 211, distance: 173.9
type input "75000"
click at [991, 211] on input "range" at bounding box center [926, 211] width 281 height 5
radio input "false"
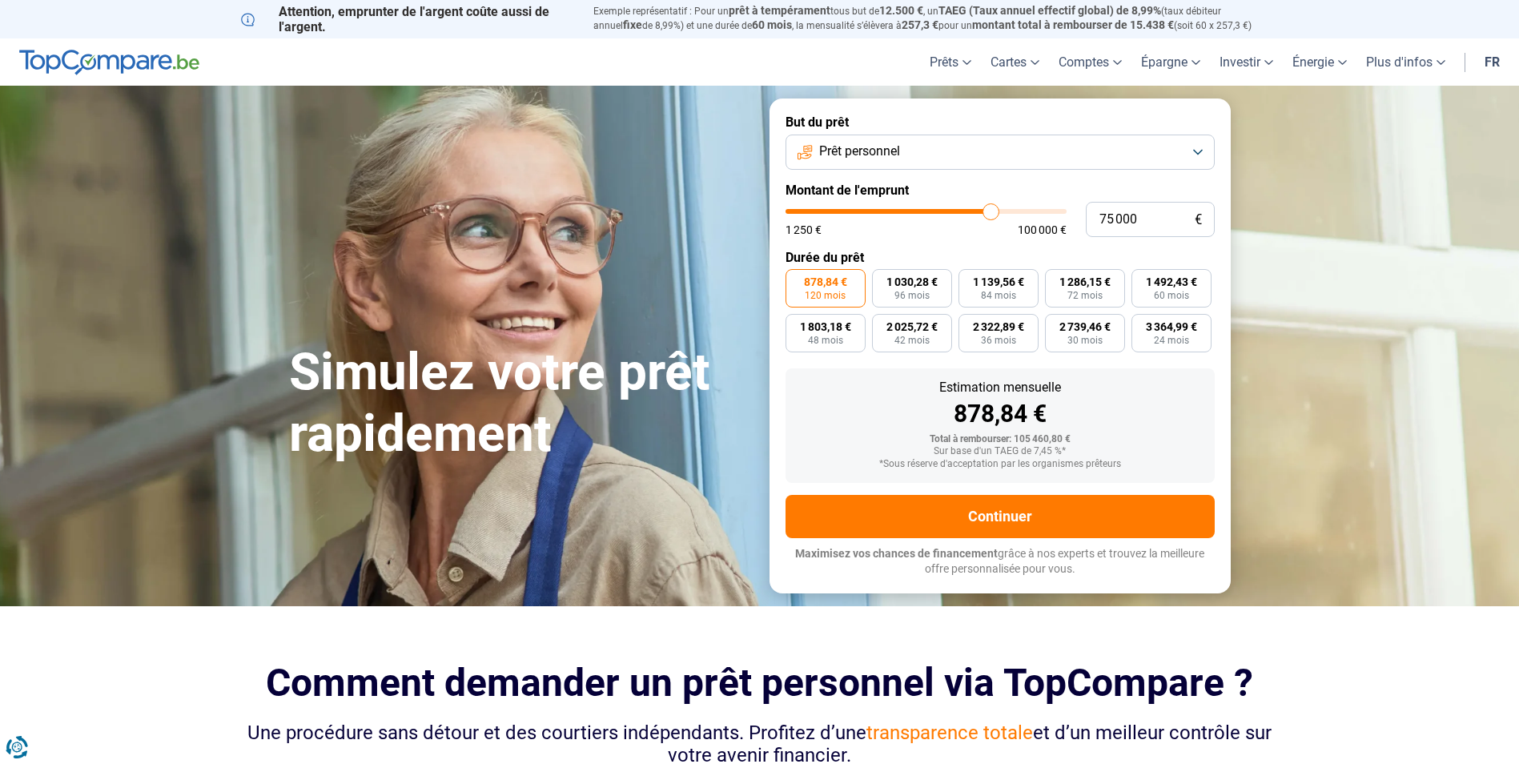
click at [1026, 150] on button "Prêt personnel" at bounding box center [1000, 152] width 429 height 35
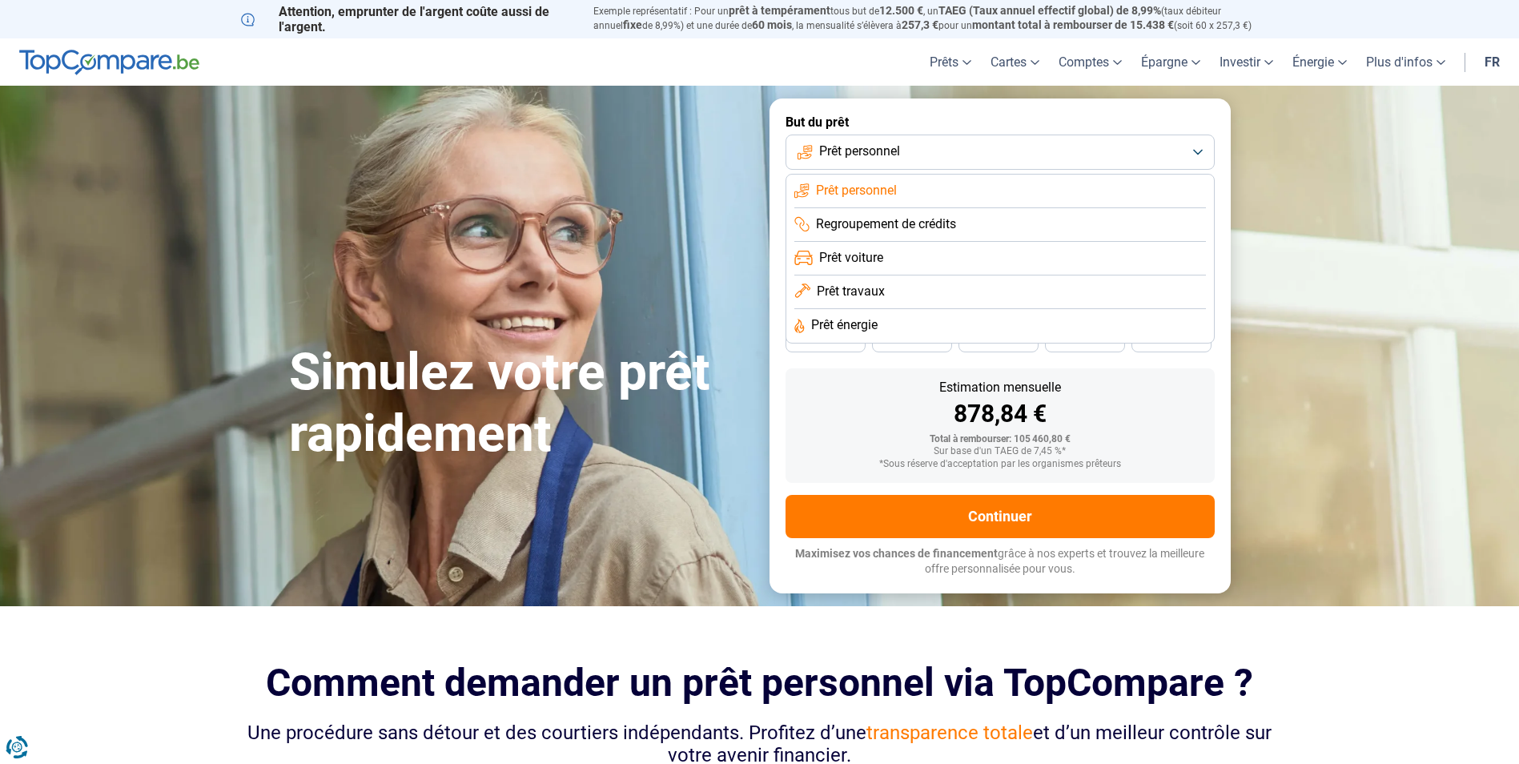
drag, startPoint x: 1339, startPoint y: 163, endPoint x: 723, endPoint y: 124, distance: 617.2
click at [1336, 162] on section "Simulez votre prêt rapidement Simulez votre prêt rapidement But du prêt Prêt pe…" at bounding box center [759, 346] width 1519 height 520
